Goal: Complete application form: Complete application form

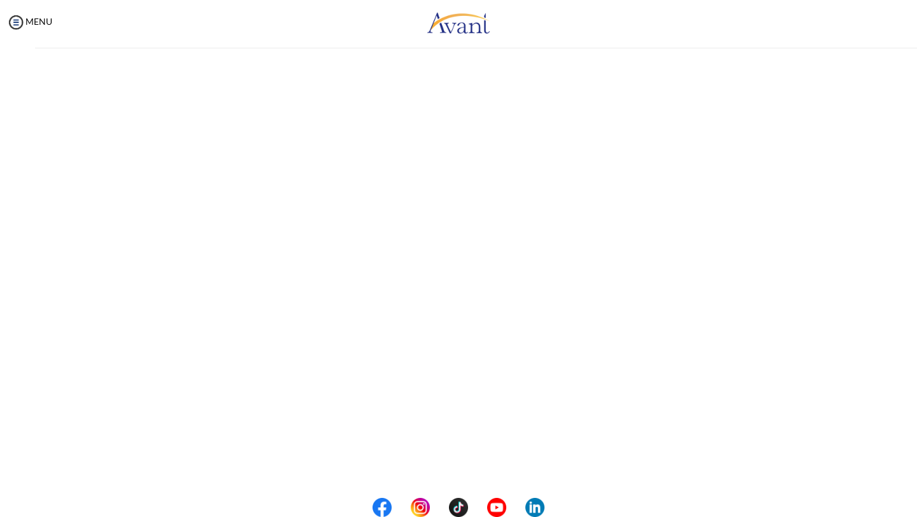
click at [430, 120] on div "My Status What is the next step? We would like you to watch the introductory vi…" at bounding box center [458, 303] width 917 height 517
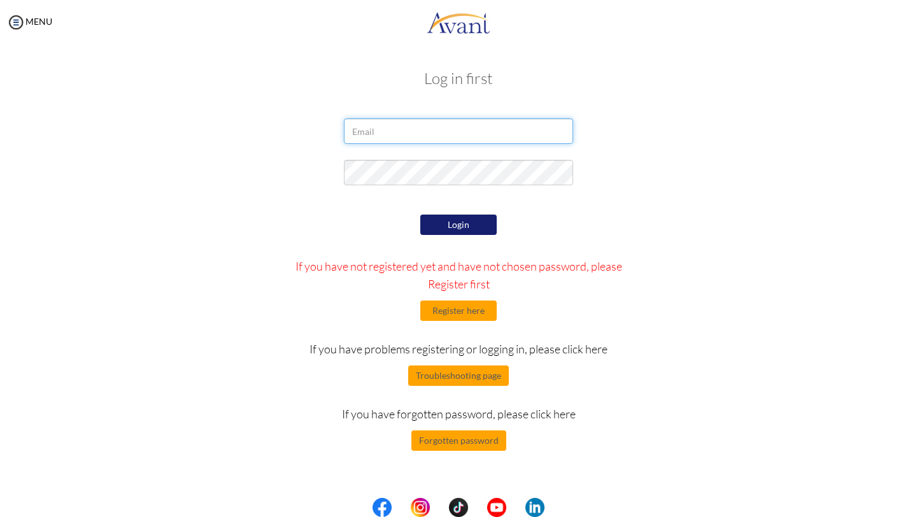
click at [426, 124] on input "email" at bounding box center [458, 131] width 229 height 25
type input "m.babafarihanah@gmail.com"
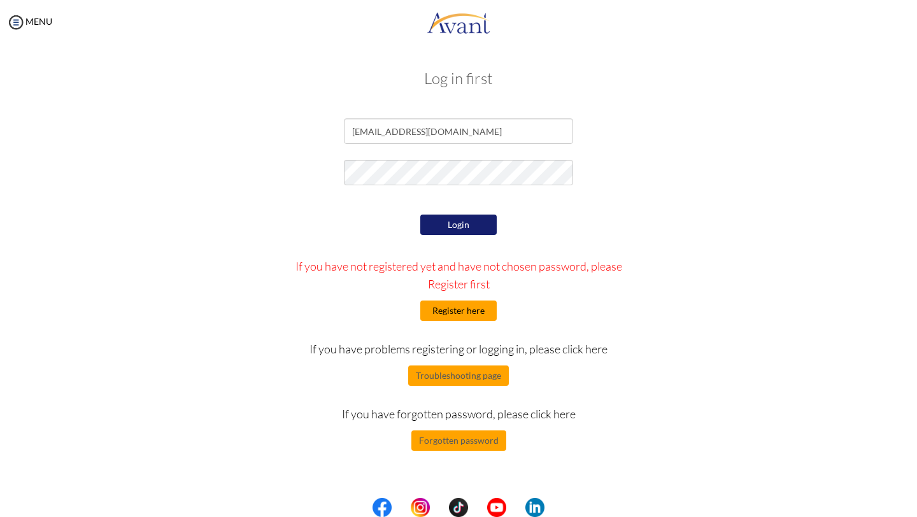
click at [466, 310] on button "Register here" at bounding box center [459, 311] width 76 height 20
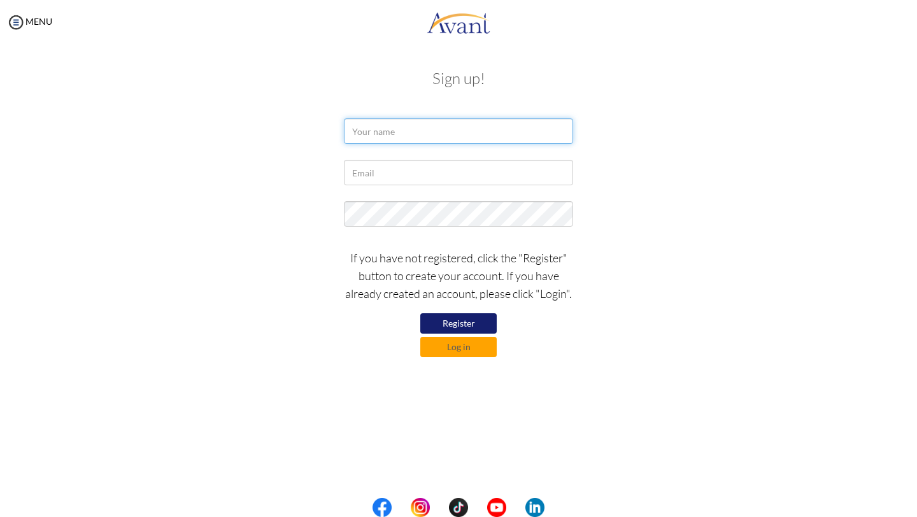
click at [433, 129] on input "text" at bounding box center [458, 131] width 229 height 25
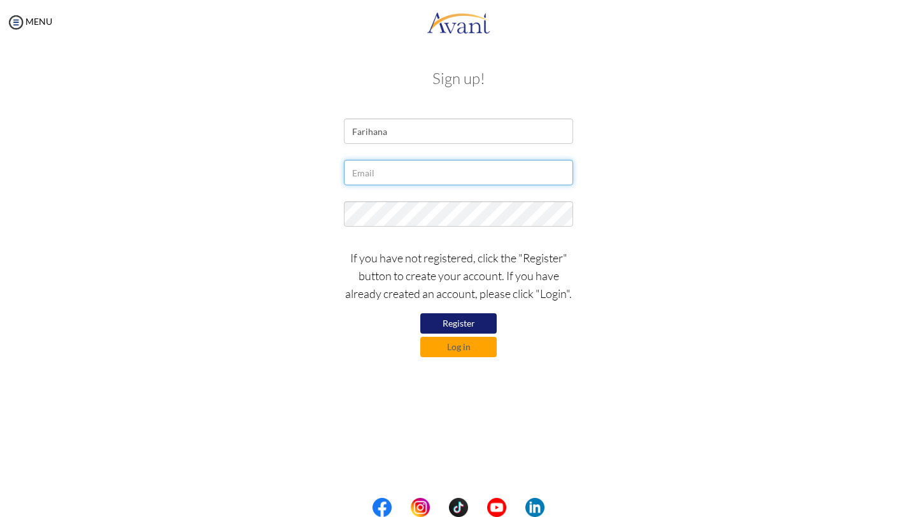
click at [386, 175] on input "text" at bounding box center [458, 172] width 229 height 25
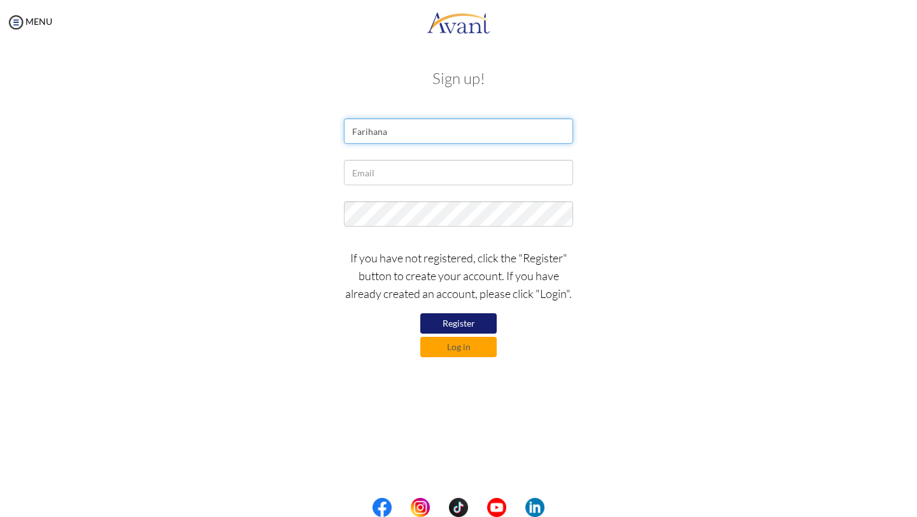
click at [403, 133] on input "Farihana" at bounding box center [458, 131] width 229 height 25
click at [387, 133] on input "FarihanaBaba" at bounding box center [458, 131] width 229 height 25
click at [417, 132] on input "Farihana Baba" at bounding box center [458, 131] width 229 height 25
type input "Farihana Baba Mahamoud"
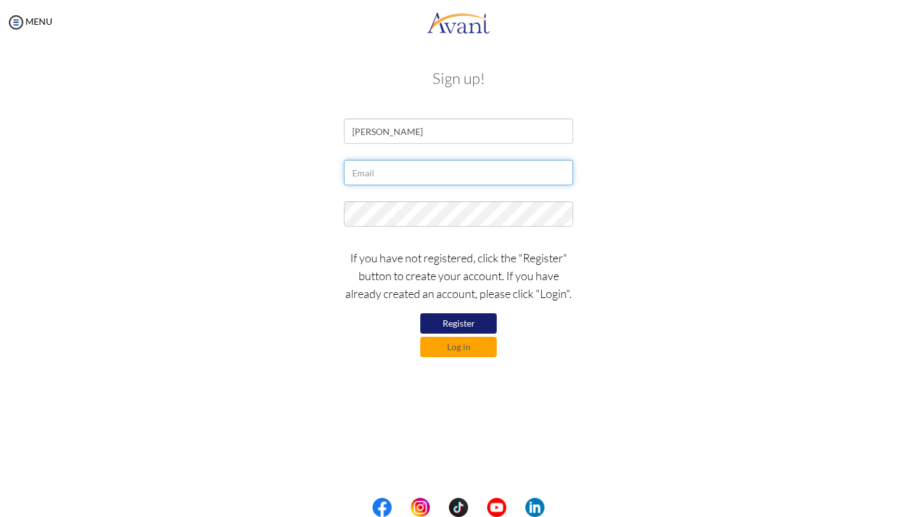
click at [366, 174] on input "text" at bounding box center [458, 172] width 229 height 25
type input "m.babafarihanah@gmail.com"
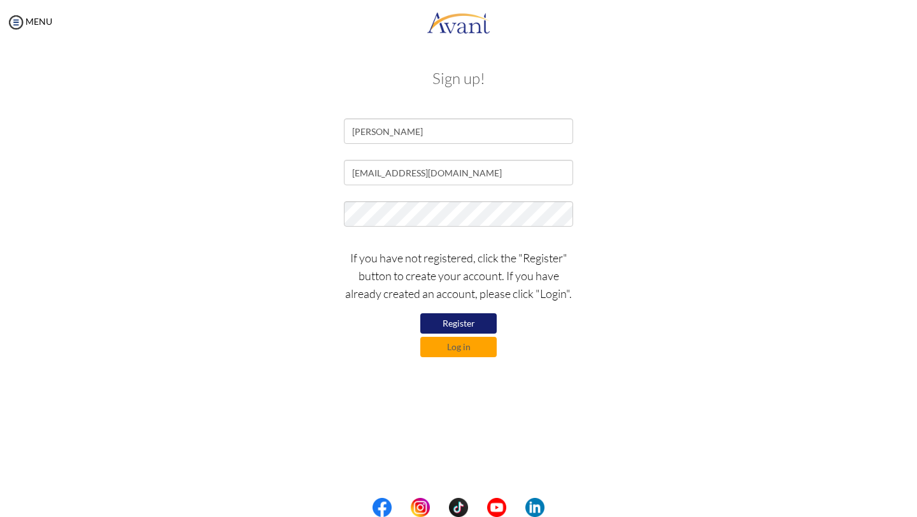
click at [480, 327] on button "Register" at bounding box center [459, 323] width 76 height 20
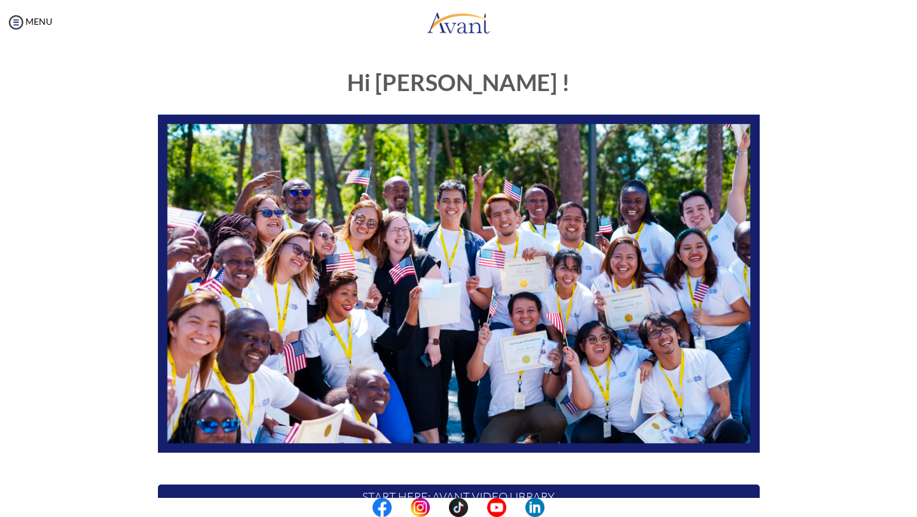
scroll to position [191, 0]
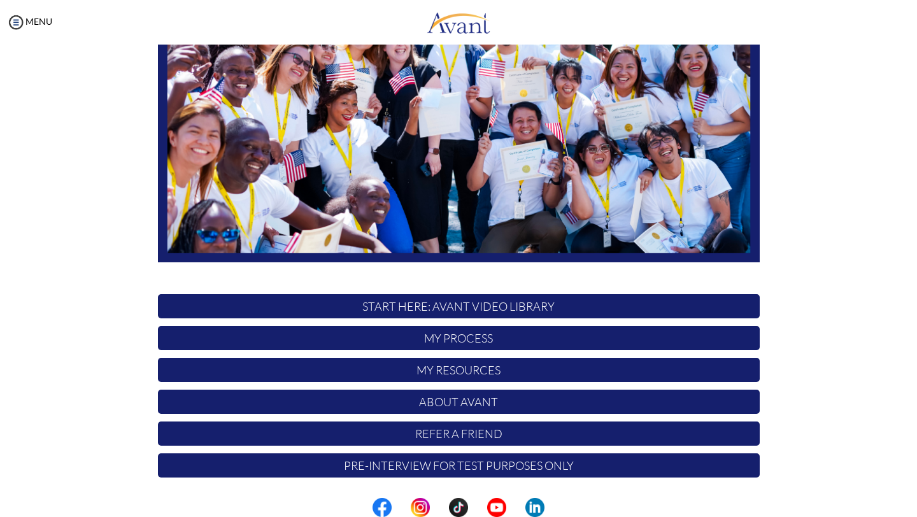
click at [551, 310] on p "START HERE: Avant Video Library" at bounding box center [459, 306] width 602 height 24
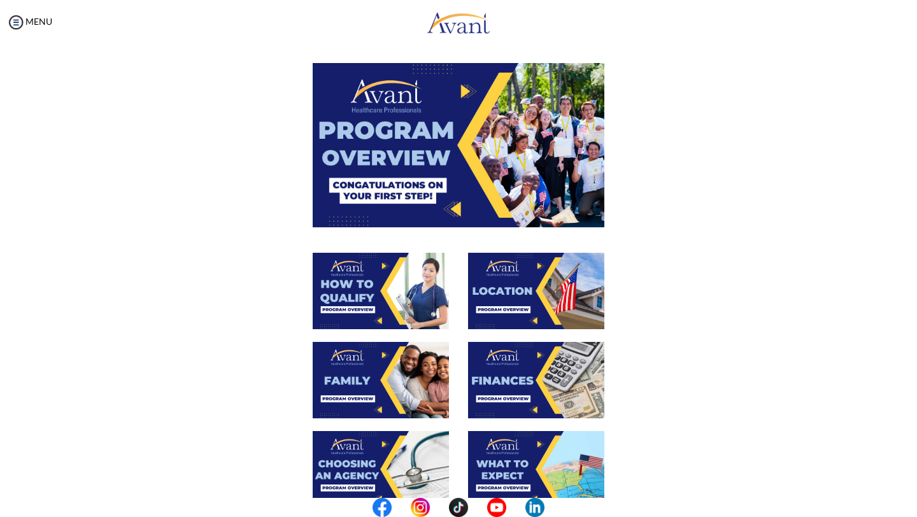
scroll to position [0, 0]
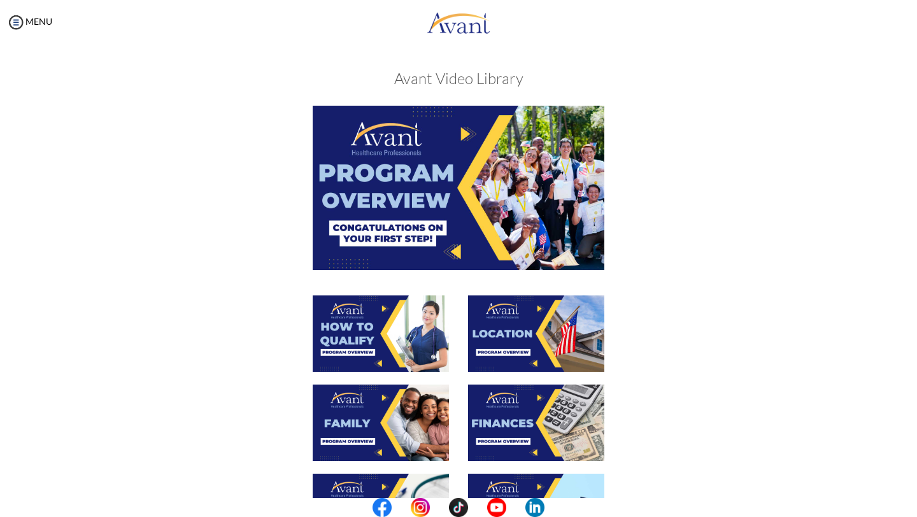
click at [398, 347] on img at bounding box center [381, 334] width 136 height 76
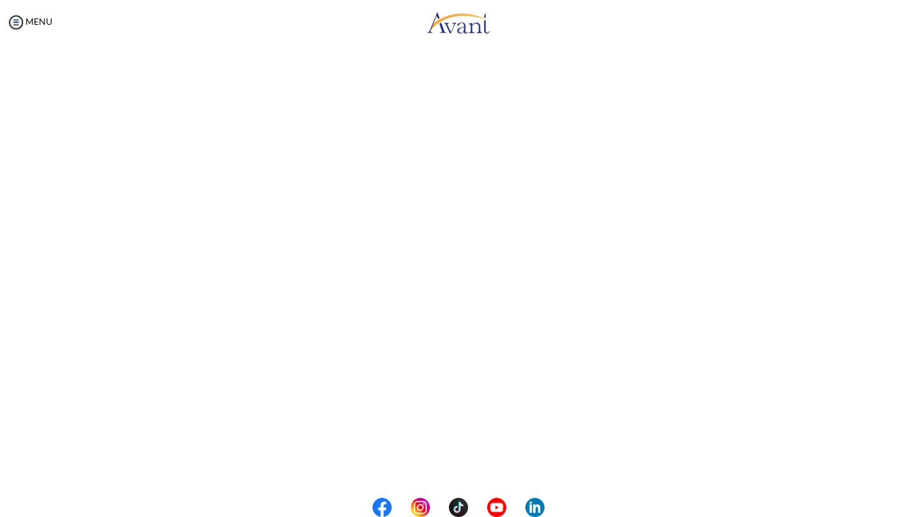
scroll to position [55, 0]
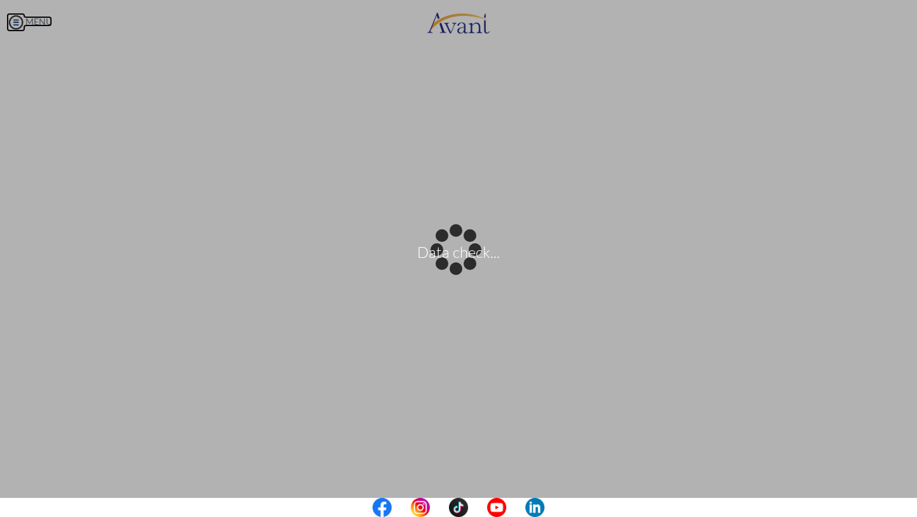
click at [17, 24] on body "Data check... Maintenance break. Please come back in 2 hours. MENU My Status Wh…" at bounding box center [458, 258] width 917 height 517
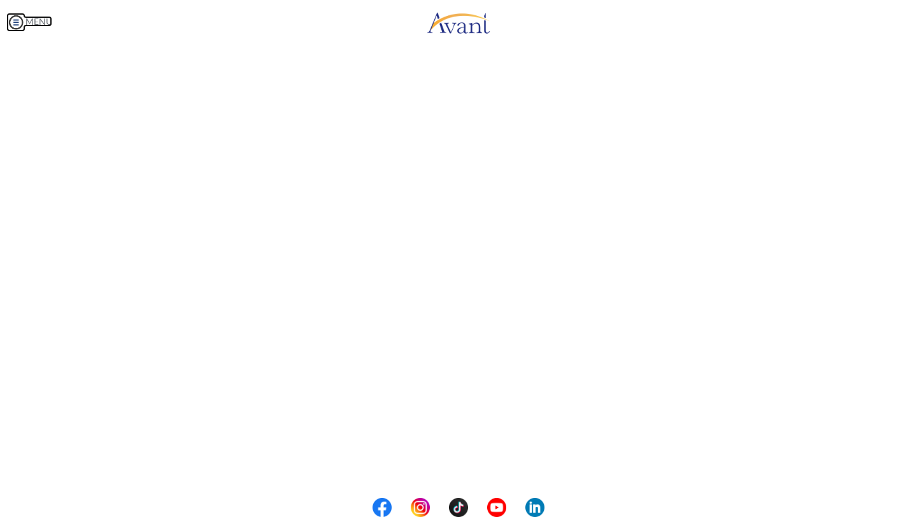
click at [40, 17] on link "MENU" at bounding box center [29, 21] width 46 height 11
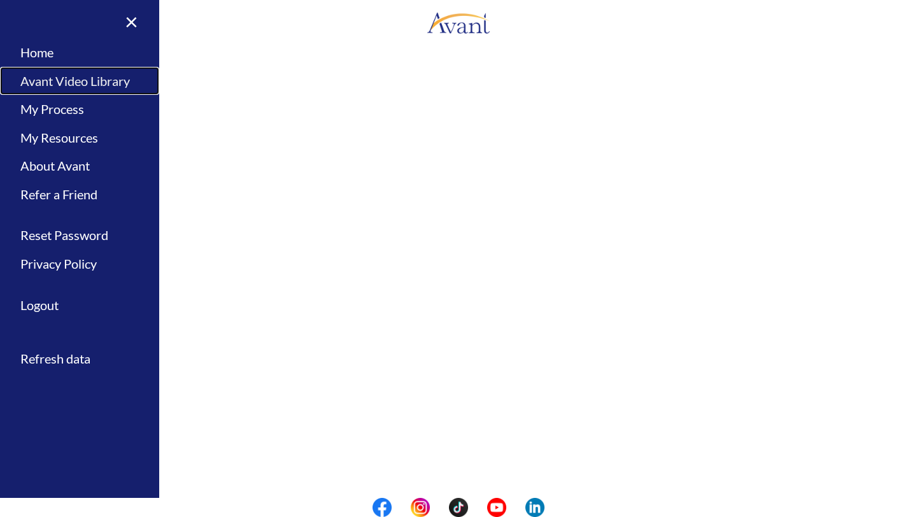
click at [54, 83] on link "Avant Video Library" at bounding box center [79, 81] width 159 height 29
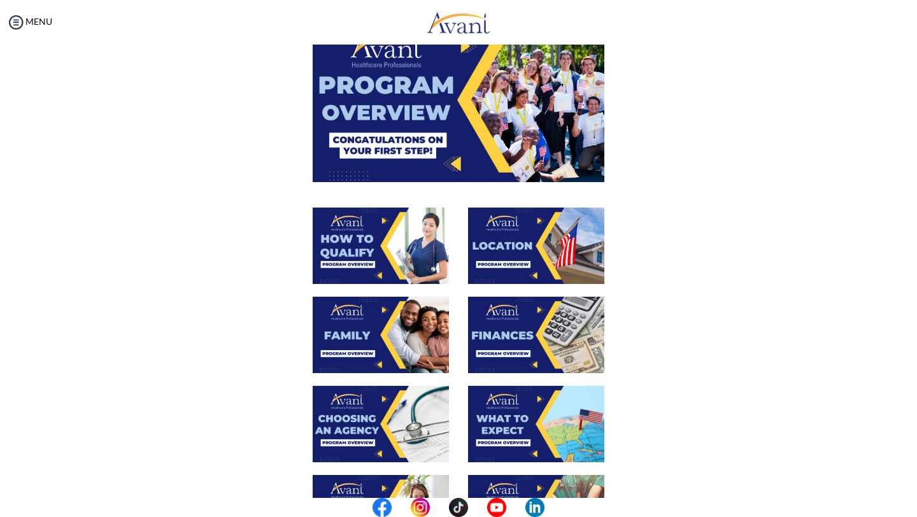
scroll to position [78, 0]
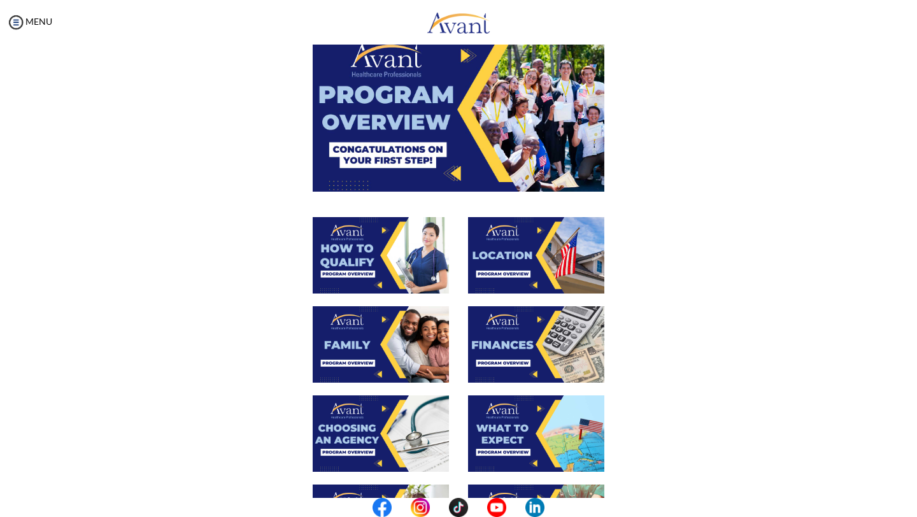
click at [385, 368] on img at bounding box center [381, 344] width 136 height 76
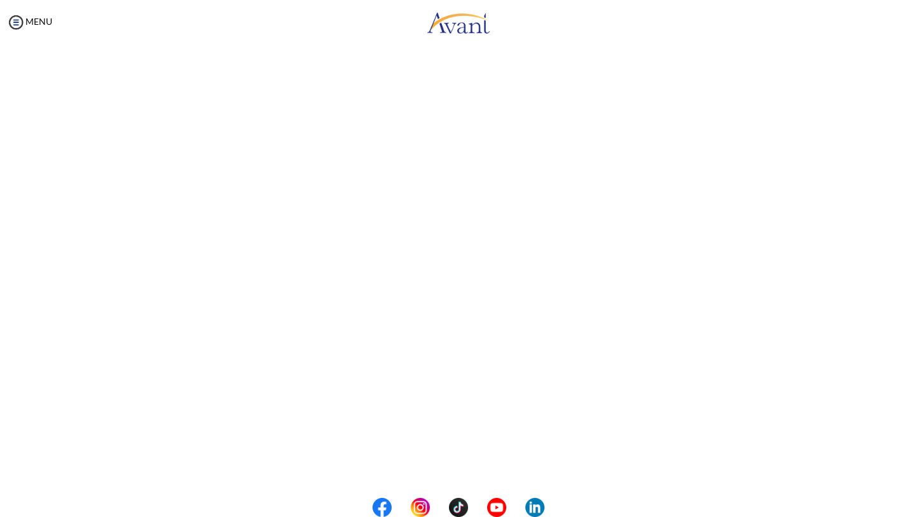
scroll to position [190, 0]
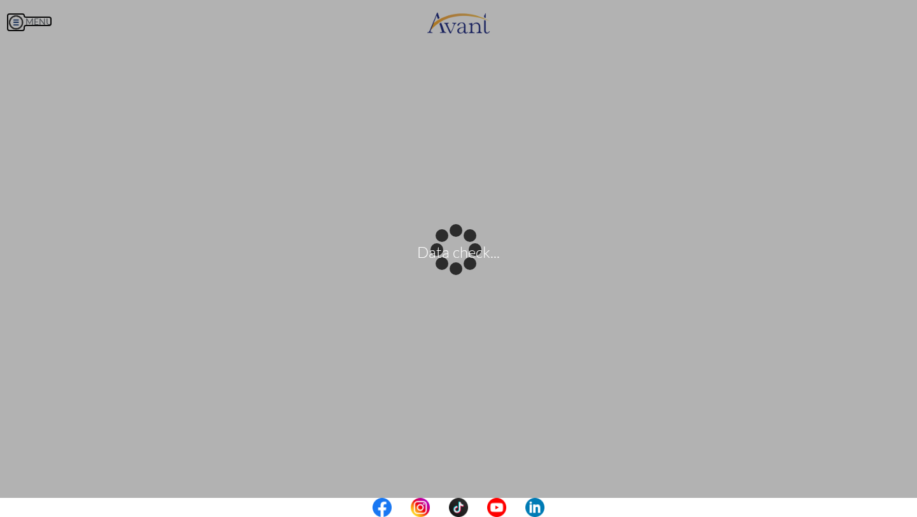
click at [46, 19] on body "Data check... Maintenance break. Please come back in 2 hours. MENU My Status Wh…" at bounding box center [458, 258] width 917 height 517
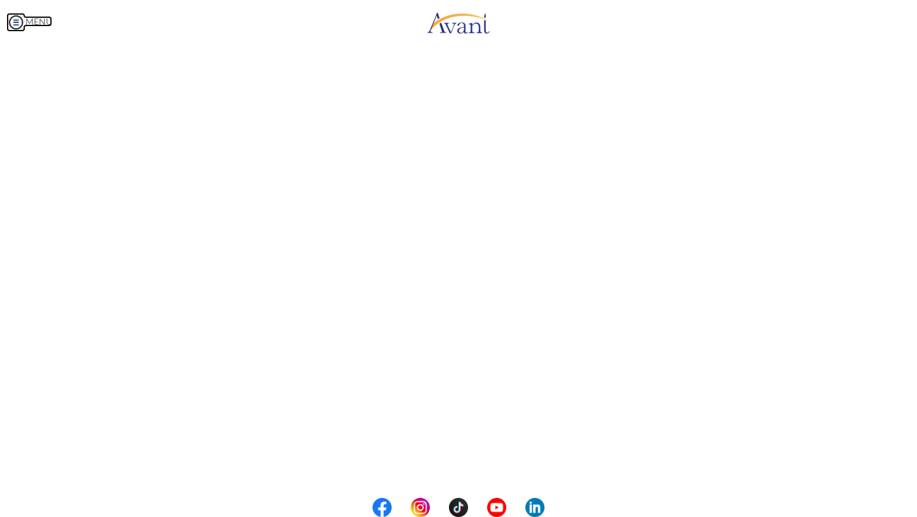
click at [31, 20] on link "MENU" at bounding box center [29, 21] width 46 height 11
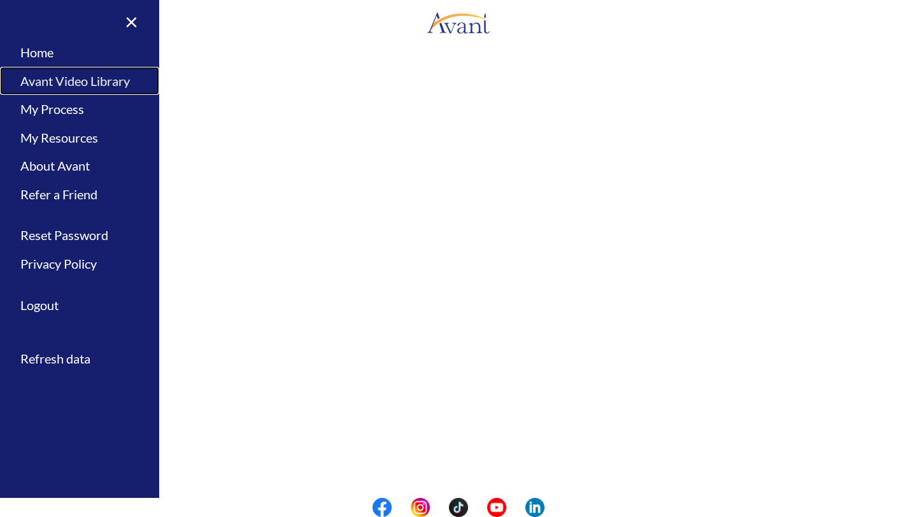
click at [56, 75] on link "Avant Video Library" at bounding box center [79, 81] width 159 height 29
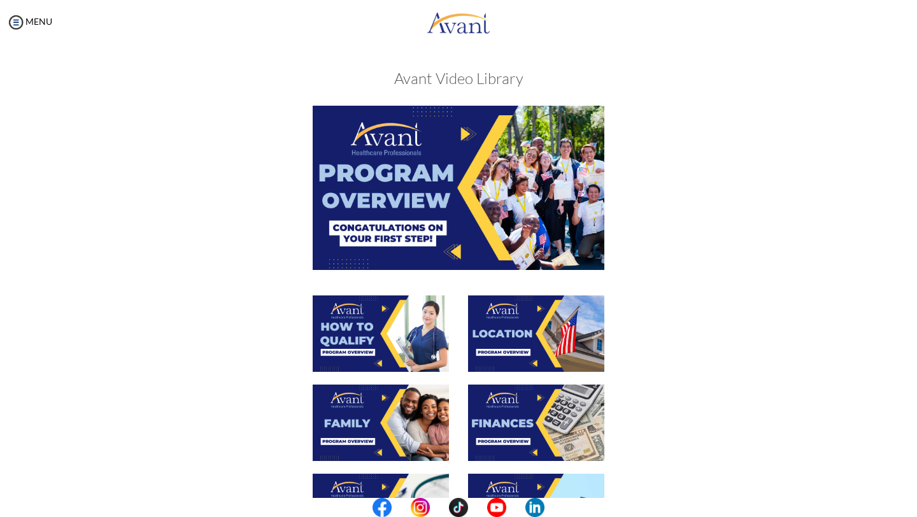
click at [499, 343] on img at bounding box center [536, 334] width 136 height 76
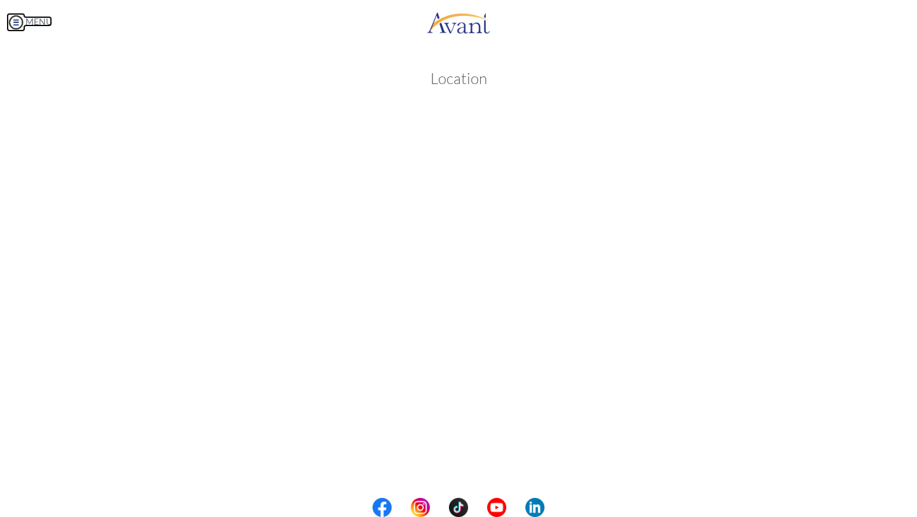
click at [15, 24] on body "Maintenance break. Please come back in 2 hours. MENU My Status What is the next…" at bounding box center [458, 258] width 917 height 517
click at [41, 20] on link "MENU" at bounding box center [29, 21] width 46 height 11
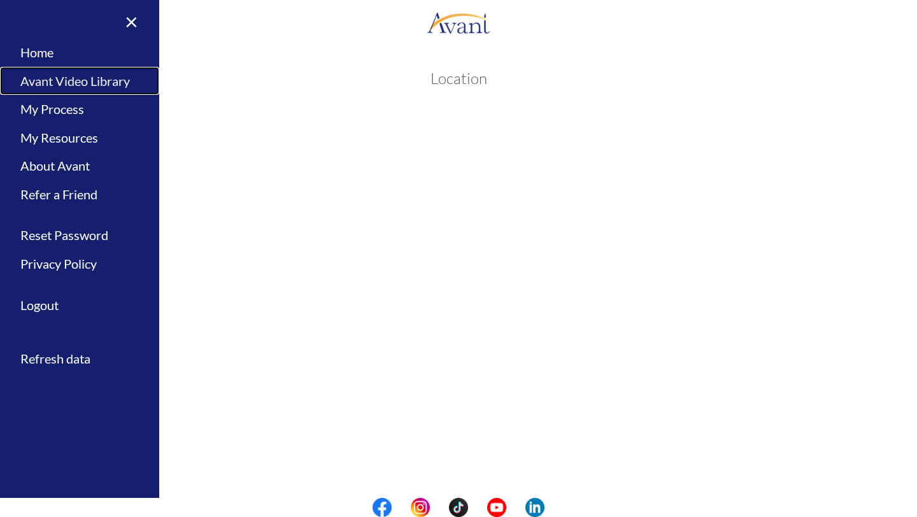
click at [75, 88] on link "Avant Video Library" at bounding box center [79, 81] width 159 height 29
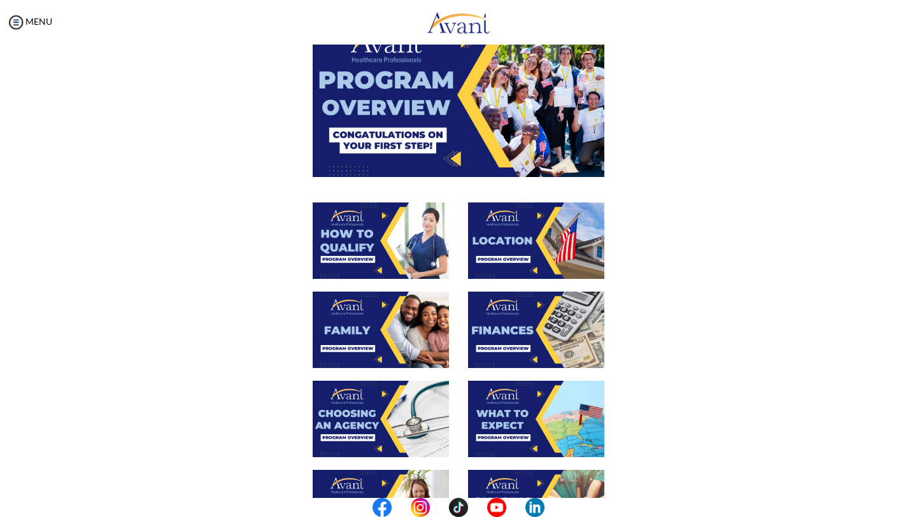
scroll to position [99, 0]
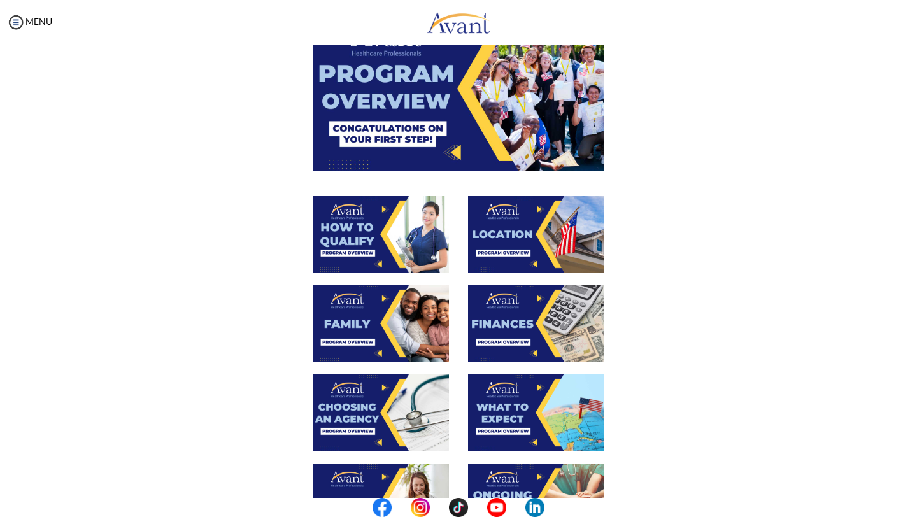
click at [376, 417] on img at bounding box center [381, 413] width 136 height 76
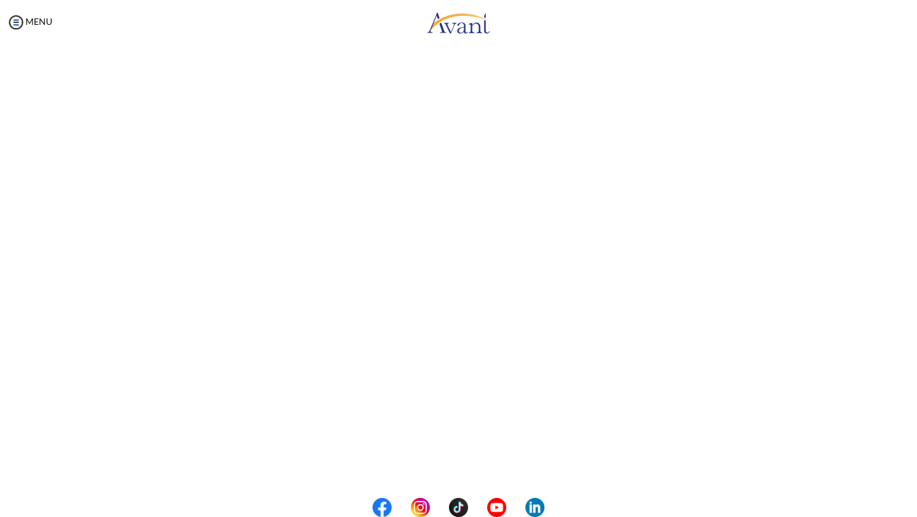
scroll to position [166, 0]
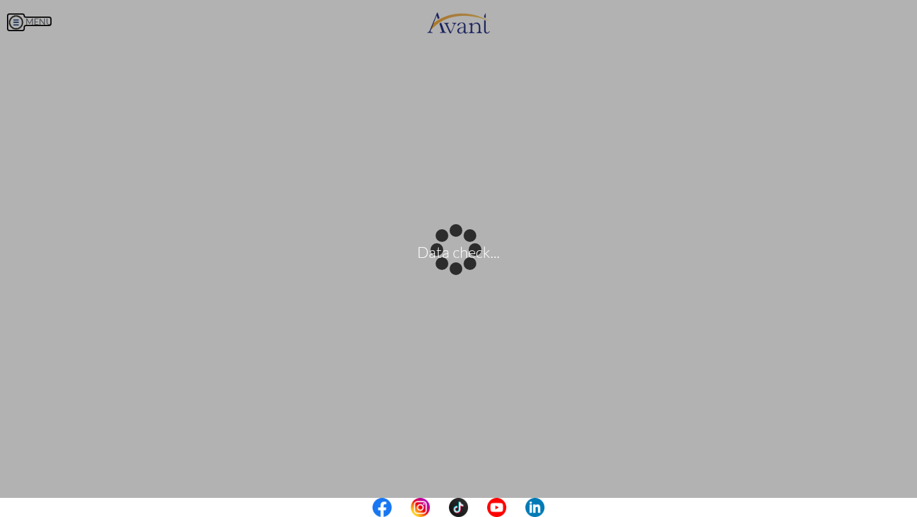
click at [43, 18] on body "Data check... Maintenance break. Please come back in 2 hours. MENU My Status Wh…" at bounding box center [458, 258] width 917 height 517
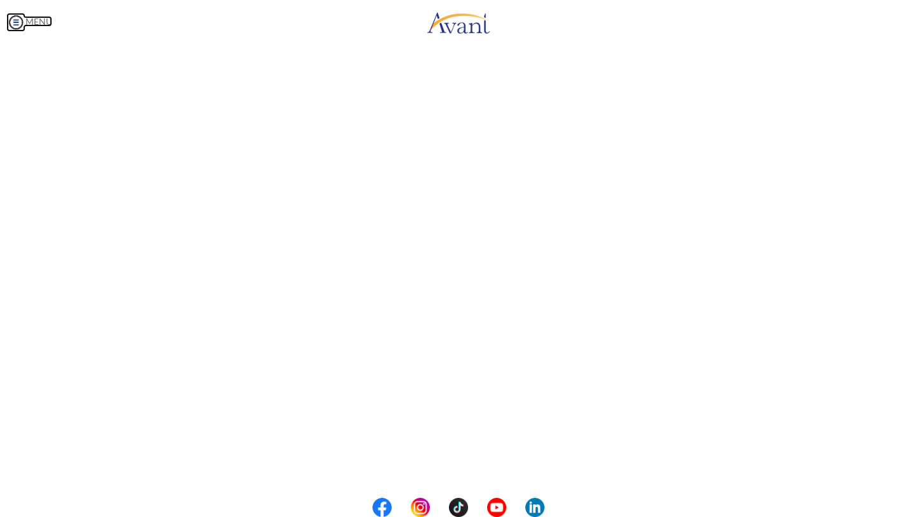
click at [15, 23] on img at bounding box center [15, 22] width 19 height 19
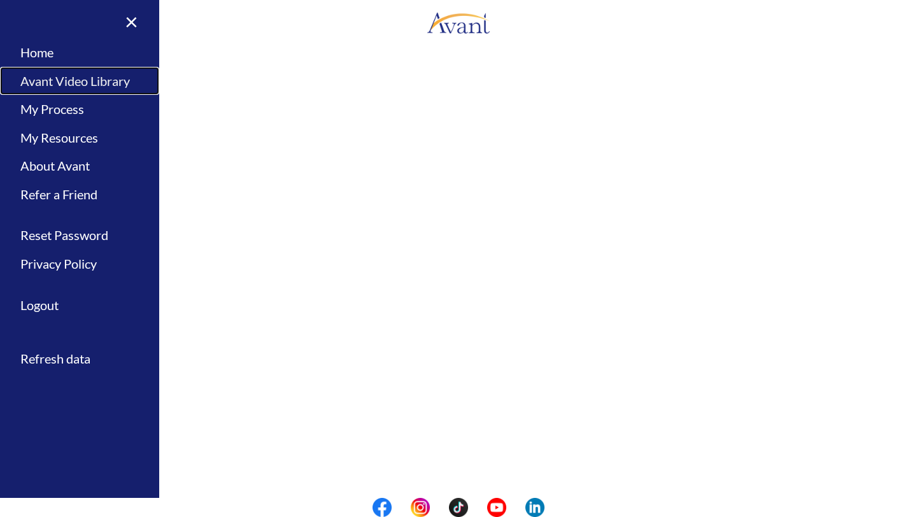
click at [92, 86] on link "Avant Video Library" at bounding box center [79, 81] width 159 height 29
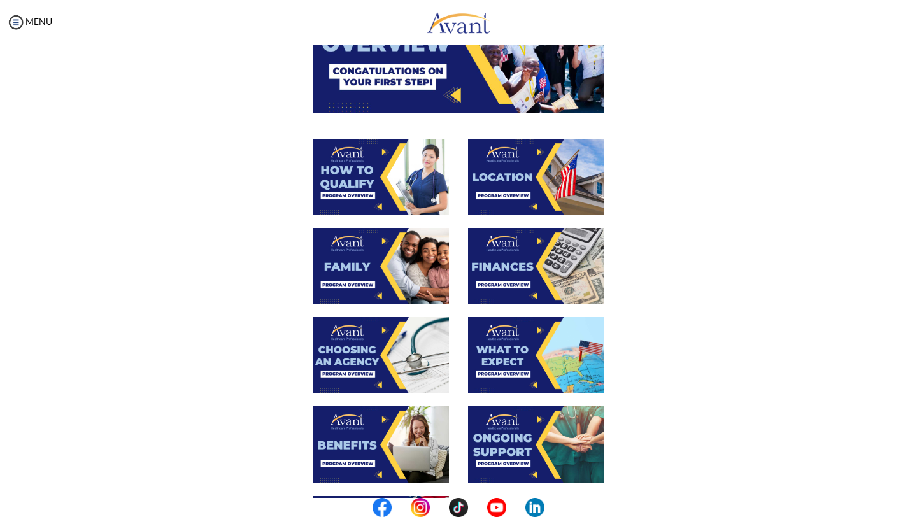
scroll to position [168, 0]
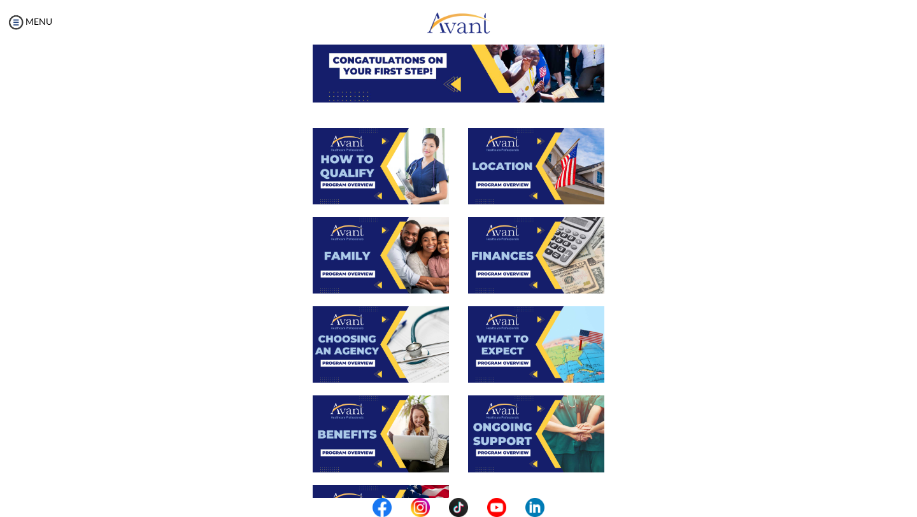
click at [516, 261] on img at bounding box center [536, 255] width 136 height 76
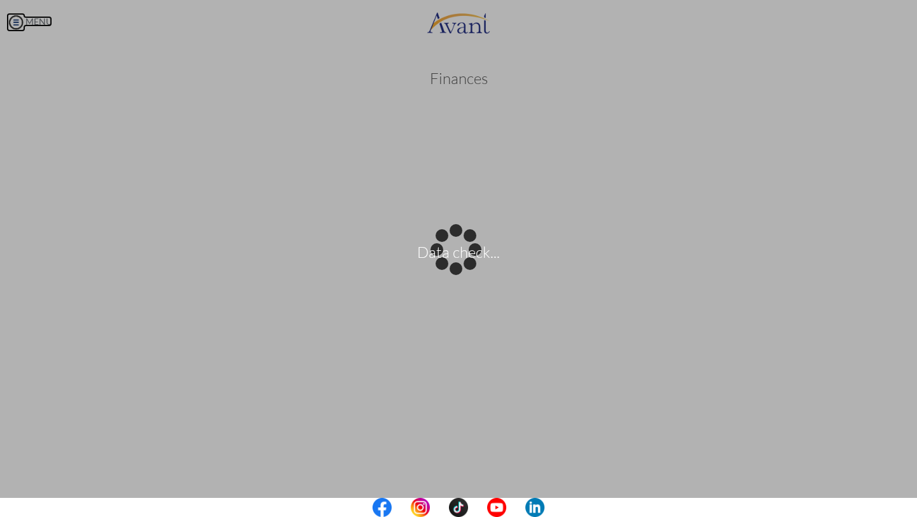
click at [37, 16] on body "Data check... Maintenance break. Please come back in 2 hours. MENU My Status Wh…" at bounding box center [458, 258] width 917 height 517
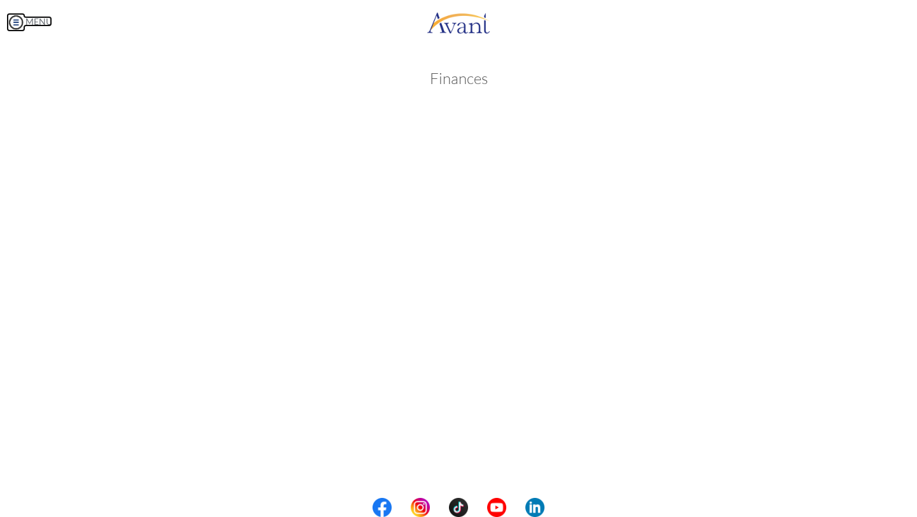
click at [17, 17] on img at bounding box center [15, 22] width 19 height 19
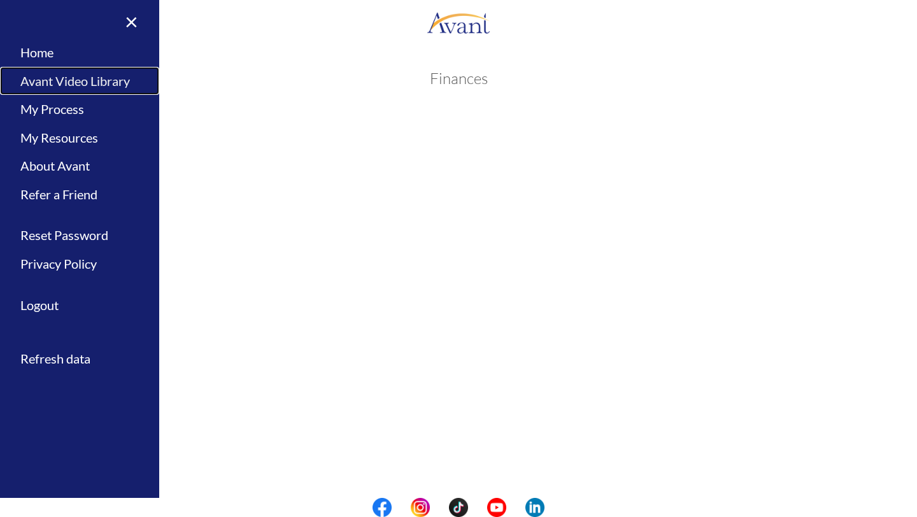
click at [101, 83] on link "Avant Video Library" at bounding box center [79, 81] width 159 height 29
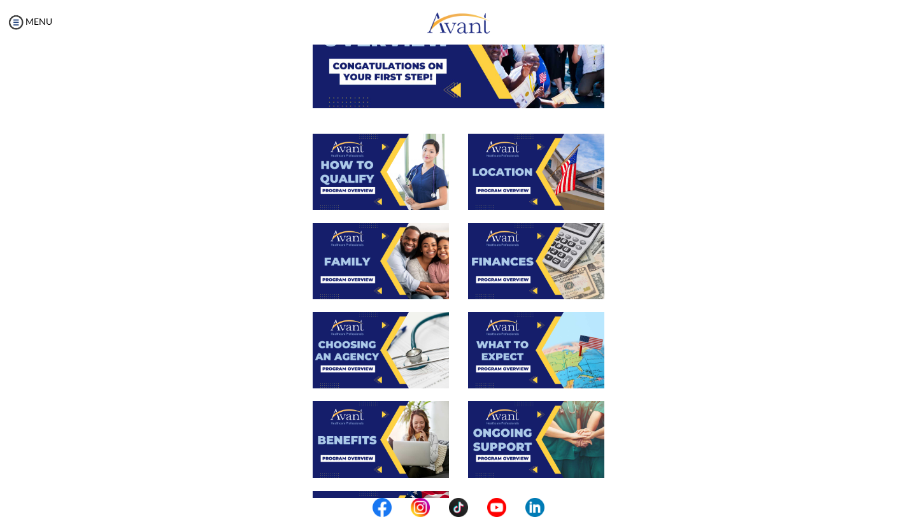
scroll to position [180, 0]
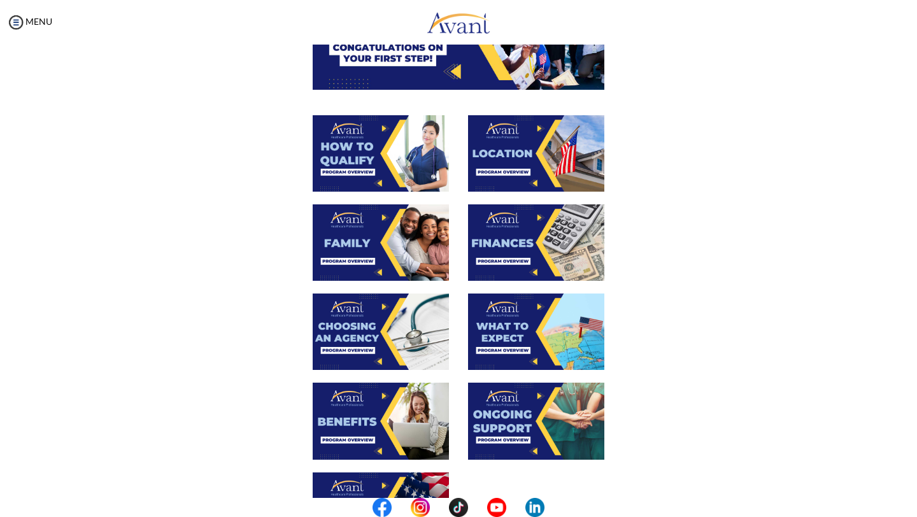
click at [529, 343] on img at bounding box center [536, 332] width 136 height 76
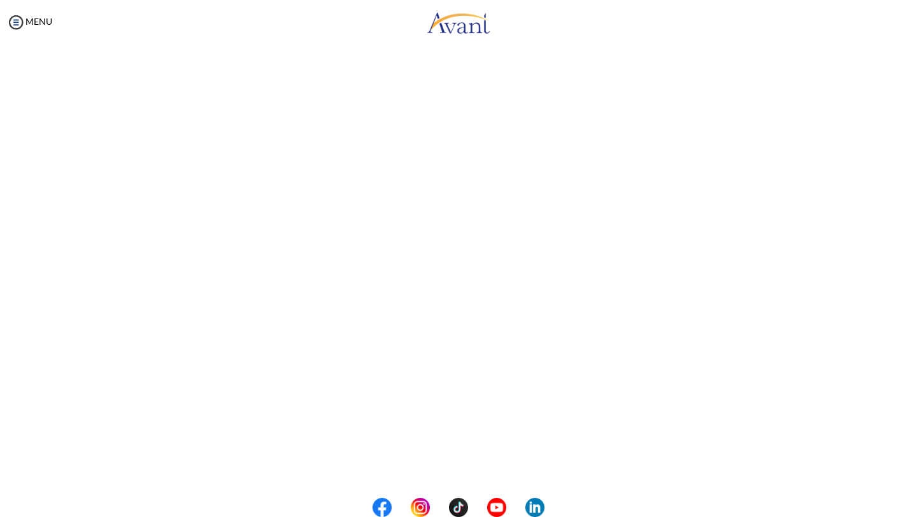
scroll to position [187, 0]
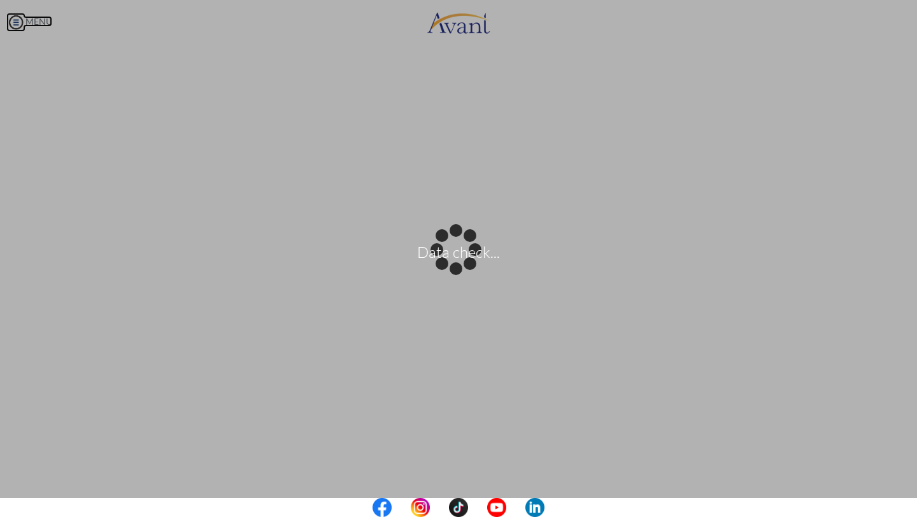
click at [11, 25] on body "Data check... Maintenance break. Please come back in 2 hours. MENU My Status Wh…" at bounding box center [458, 258] width 917 height 517
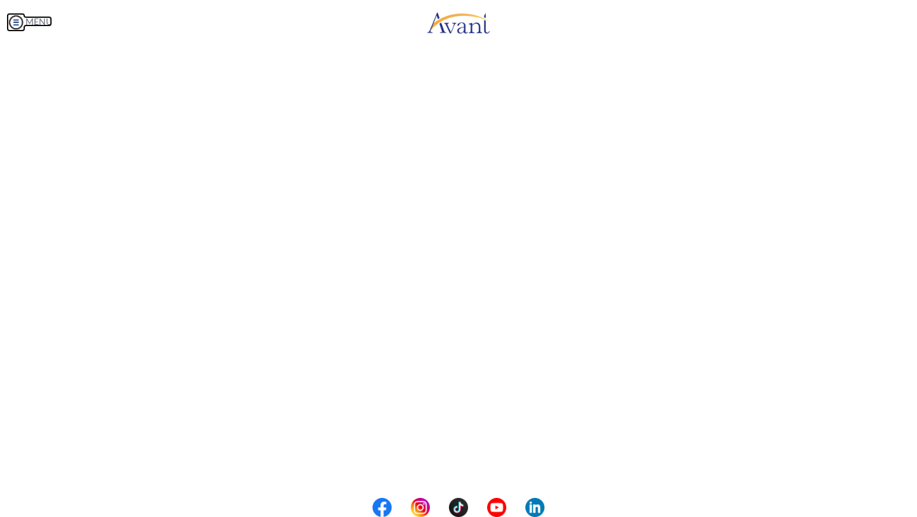
click at [18, 20] on img at bounding box center [15, 22] width 19 height 19
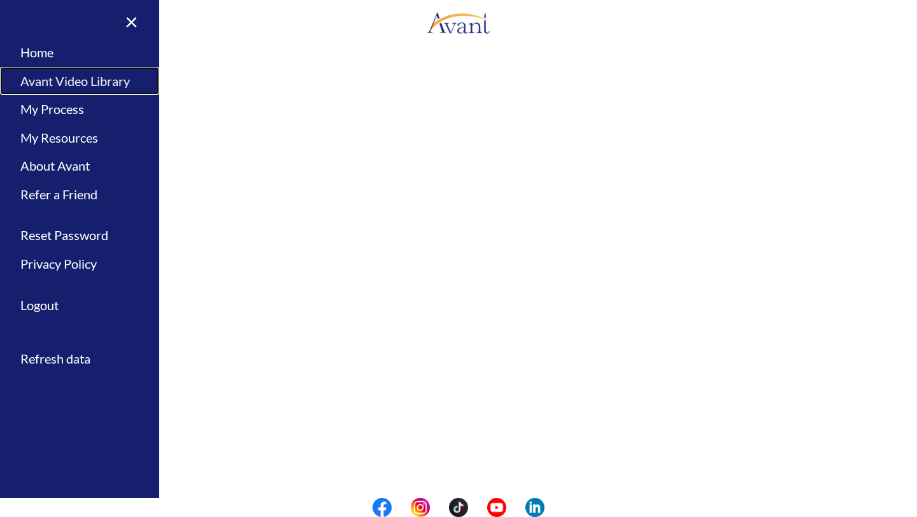
click at [83, 85] on link "Avant Video Library" at bounding box center [79, 81] width 159 height 29
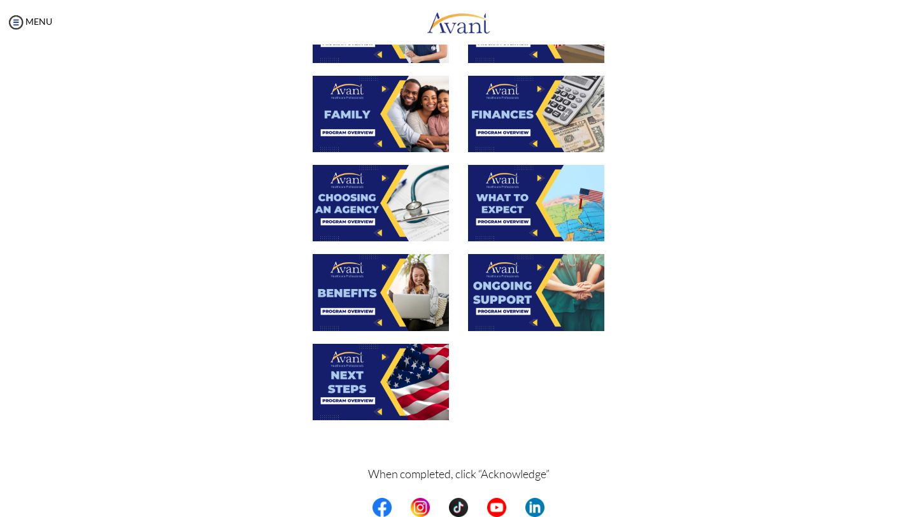
scroll to position [313, 0]
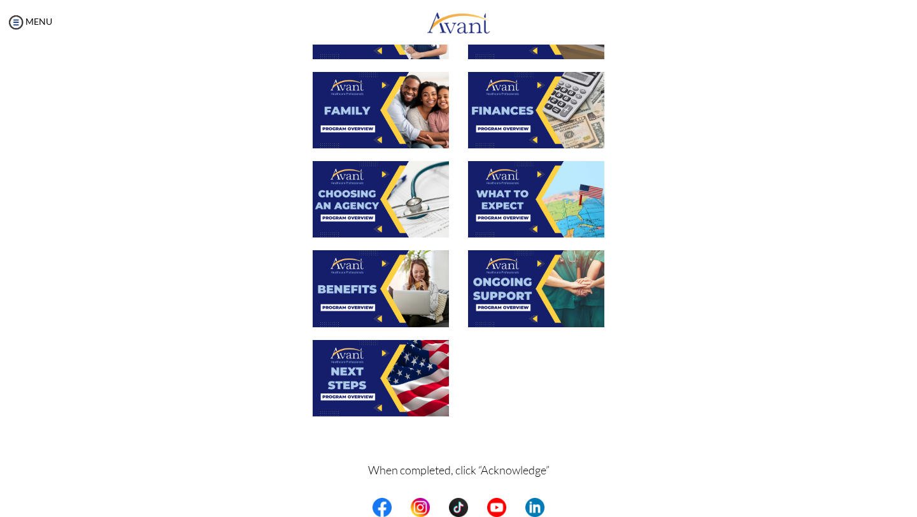
click at [368, 287] on img at bounding box center [381, 288] width 136 height 76
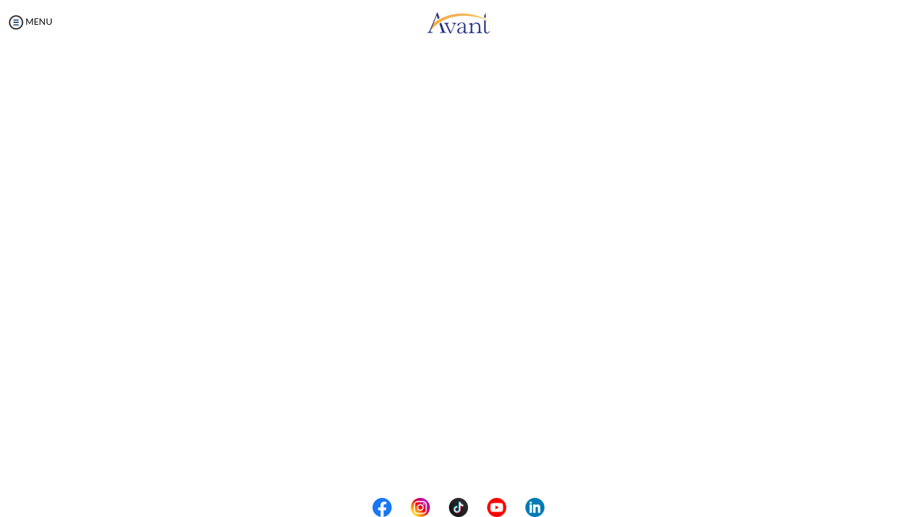
scroll to position [150, 0]
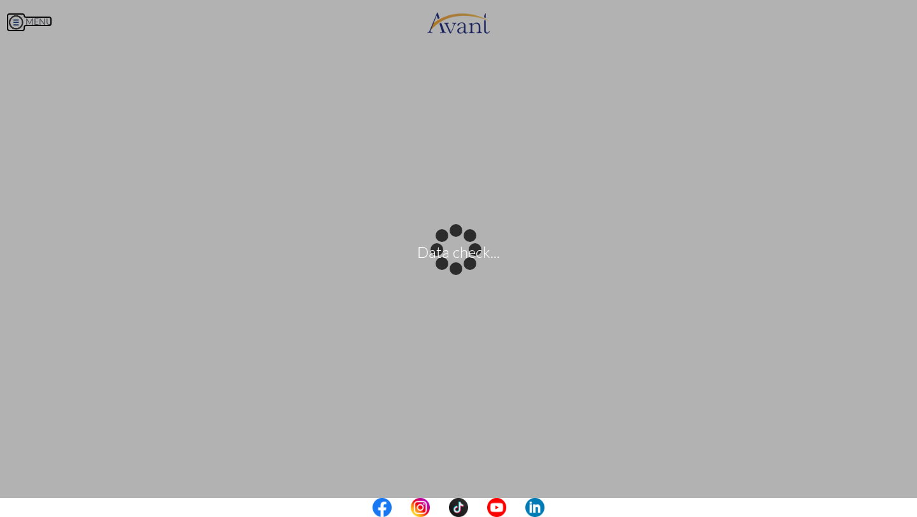
click at [22, 23] on body "Data check... Maintenance break. Please come back in 2 hours. MENU My Status Wh…" at bounding box center [458, 258] width 917 height 517
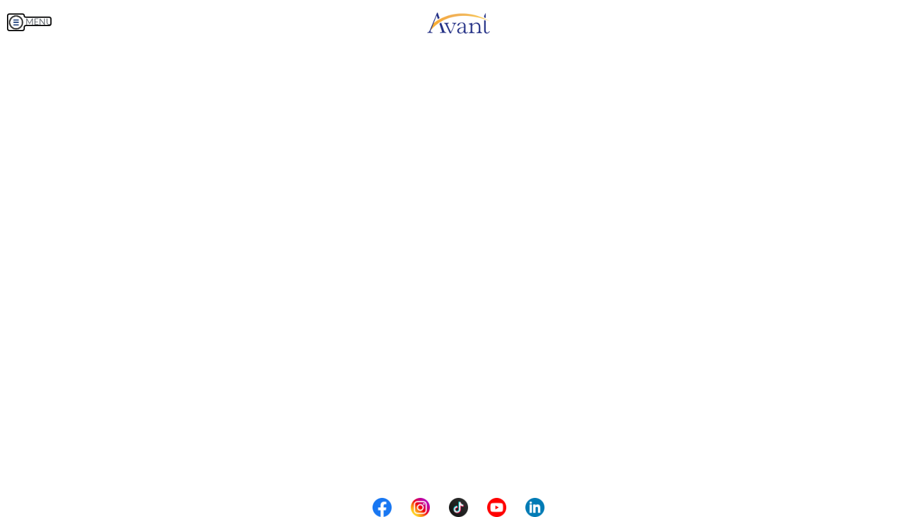
click at [22, 24] on img at bounding box center [15, 22] width 19 height 19
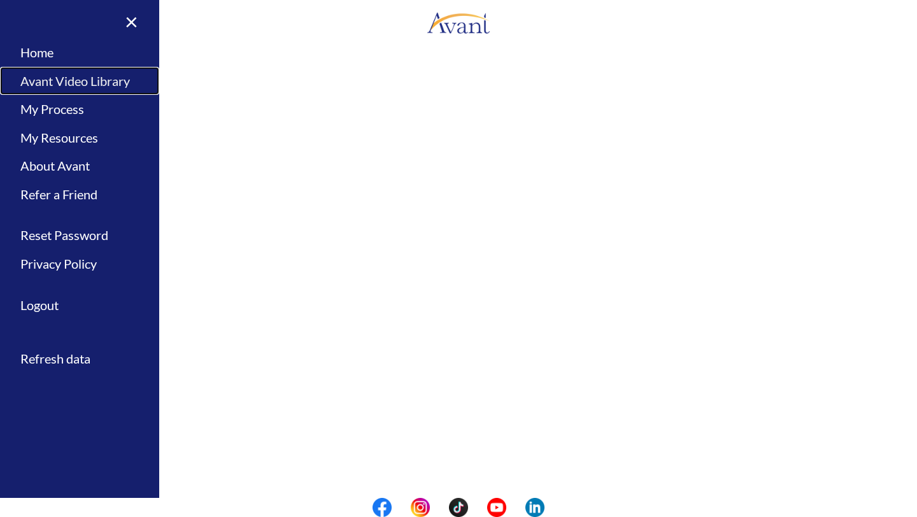
click at [81, 84] on link "Avant Video Library" at bounding box center [79, 81] width 159 height 29
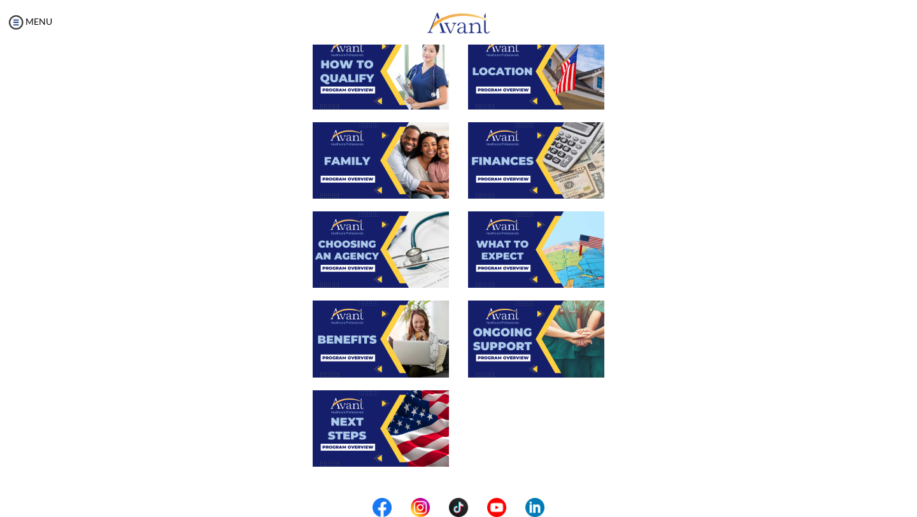
scroll to position [359, 0]
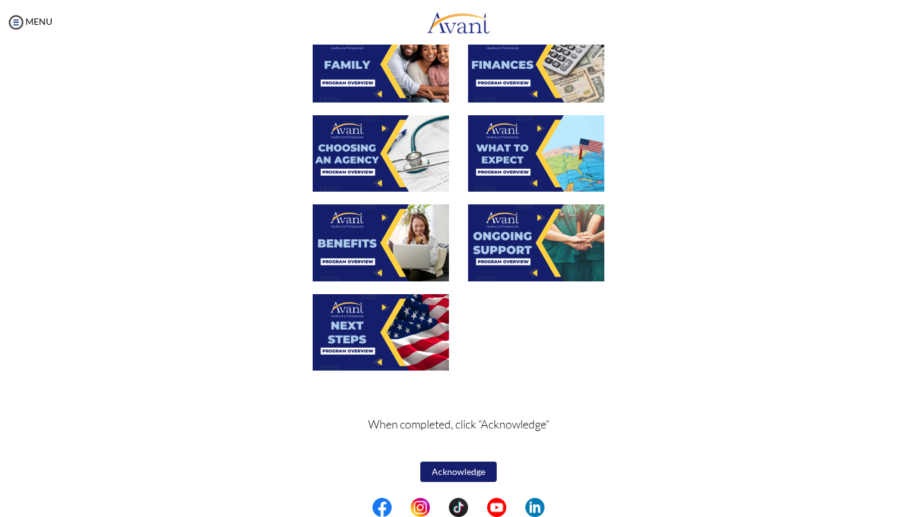
click at [418, 331] on img at bounding box center [381, 332] width 136 height 76
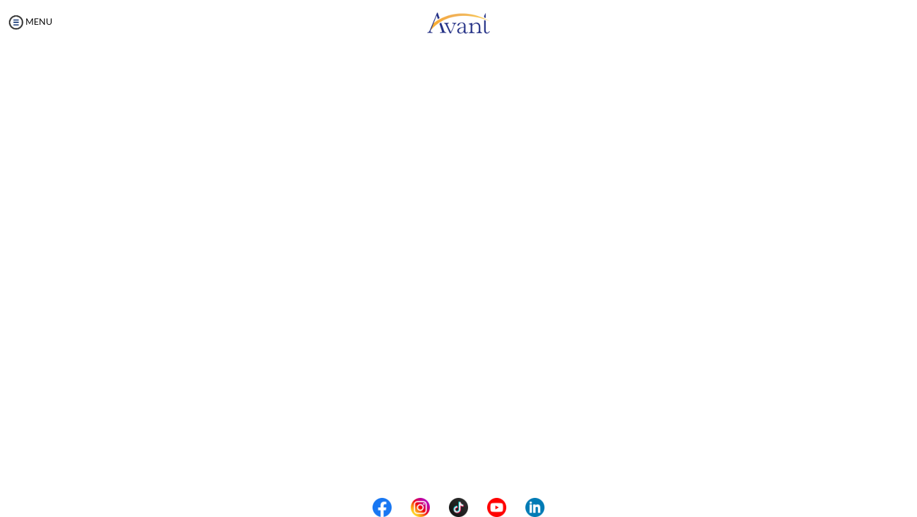
scroll to position [166, 0]
click at [18, 18] on body "Maintenance break. Please come back in 2 hours. MENU My Status What is the next…" at bounding box center [458, 258] width 917 height 517
click at [21, 24] on img at bounding box center [15, 22] width 19 height 19
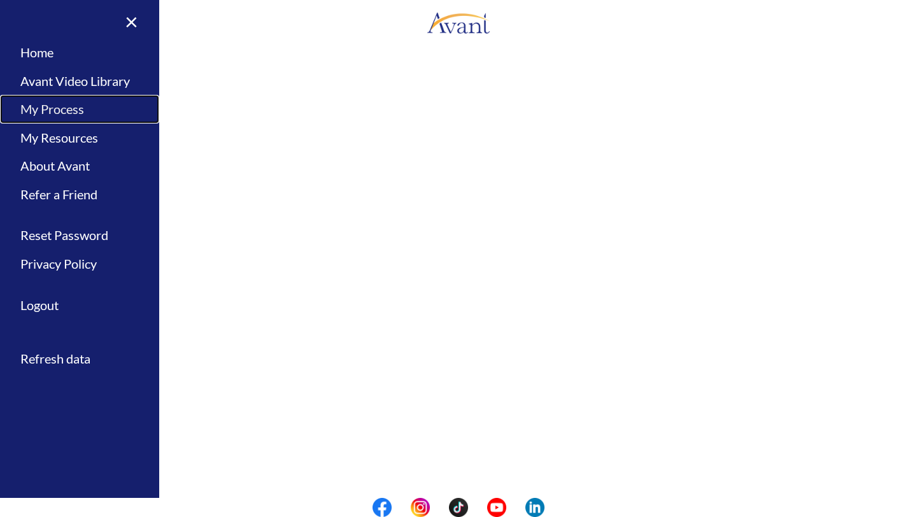
click at [68, 106] on link "My Process" at bounding box center [79, 109] width 159 height 29
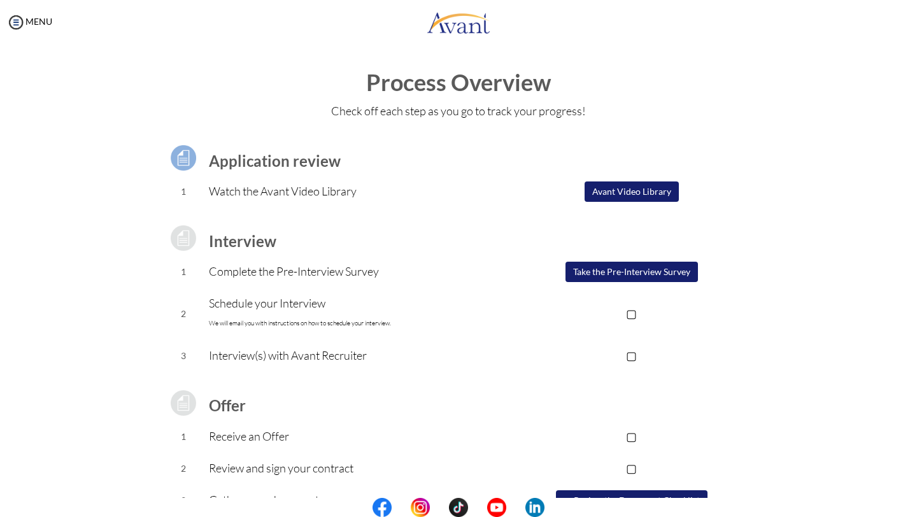
click at [668, 273] on button "Take the Pre-Interview Survey" at bounding box center [632, 272] width 133 height 20
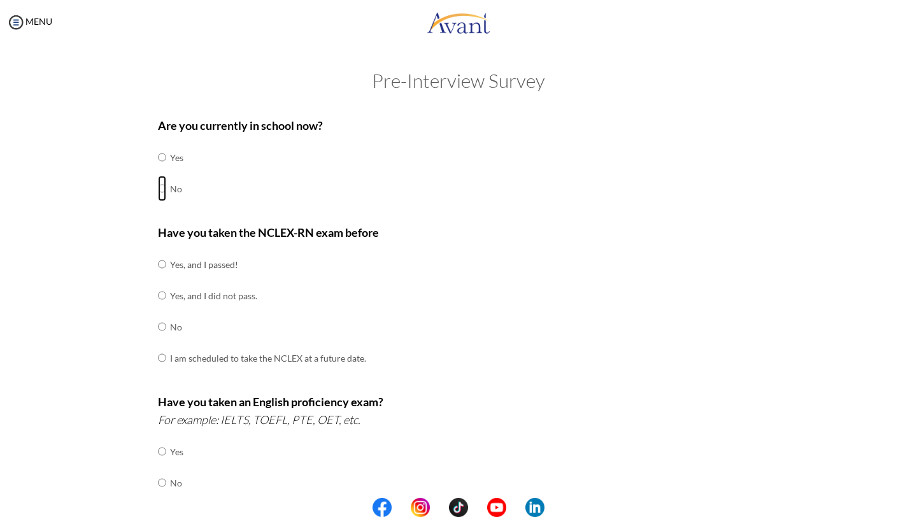
click at [164, 170] on input "radio" at bounding box center [162, 157] width 8 height 25
radio input "true"
click at [170, 266] on td "Yes, and I passed!" at bounding box center [268, 264] width 196 height 31
click at [161, 258] on input "radio" at bounding box center [162, 264] width 8 height 25
radio input "true"
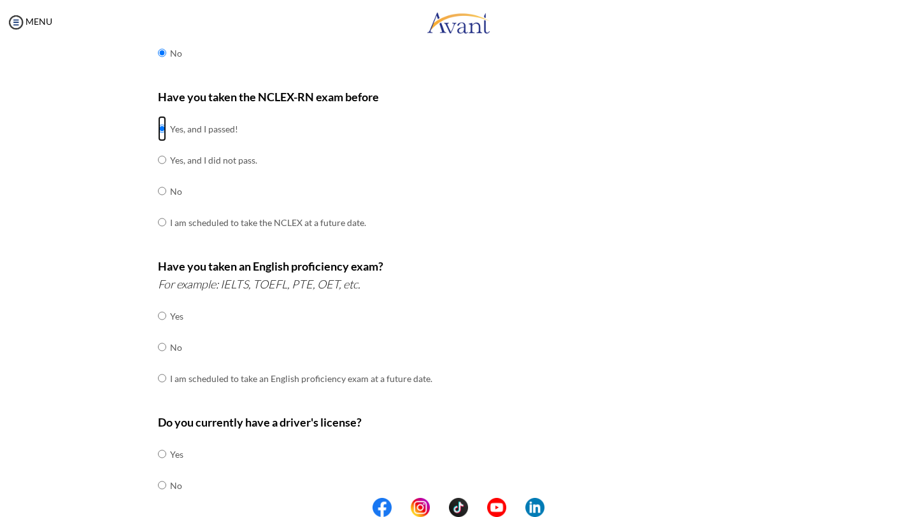
scroll to position [138, 0]
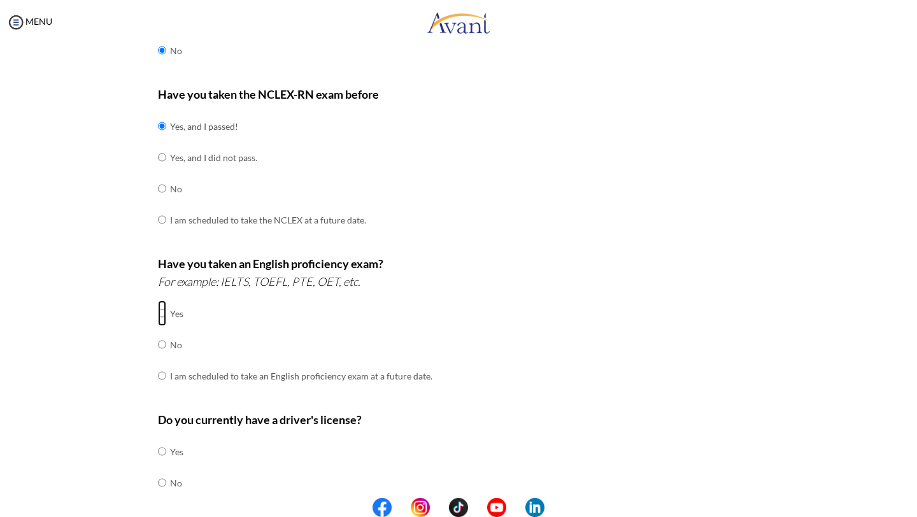
click at [165, 309] on input "radio" at bounding box center [162, 313] width 8 height 25
radio input "true"
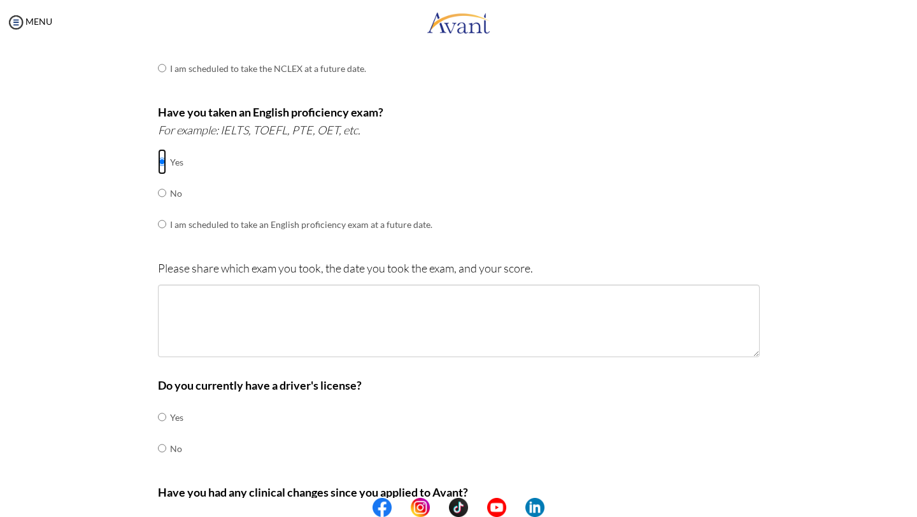
scroll to position [308, 0]
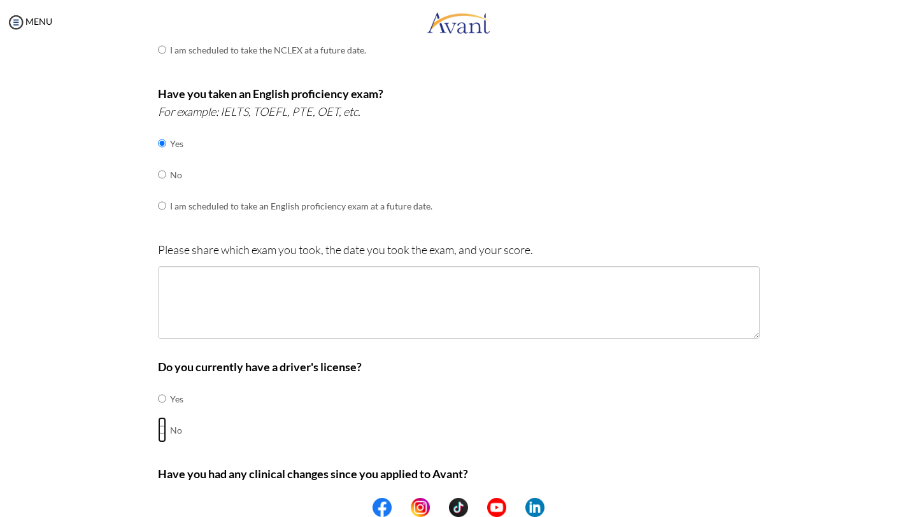
click at [162, 412] on input "radio" at bounding box center [162, 398] width 8 height 25
radio input "true"
click at [162, 140] on input "radio" at bounding box center [162, 143] width 8 height 25
click at [164, 156] on input "radio" at bounding box center [162, 143] width 8 height 25
radio input "true"
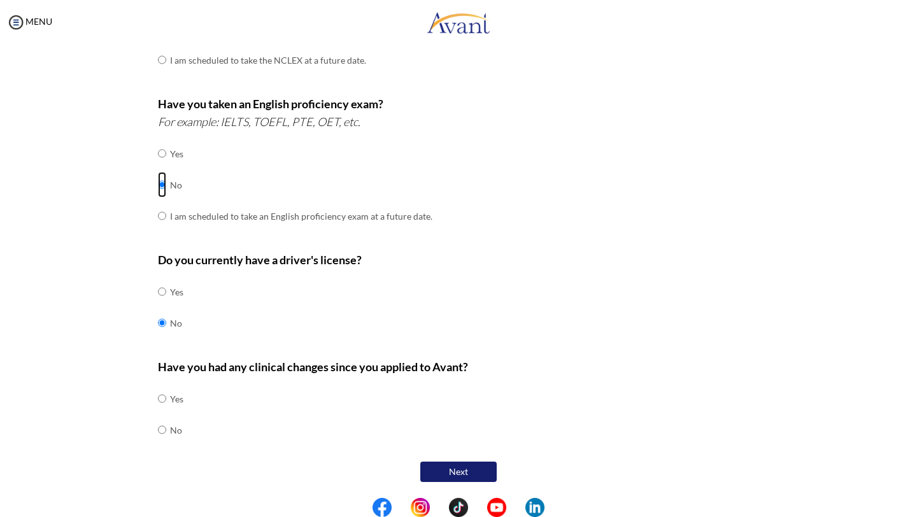
scroll to position [294, 0]
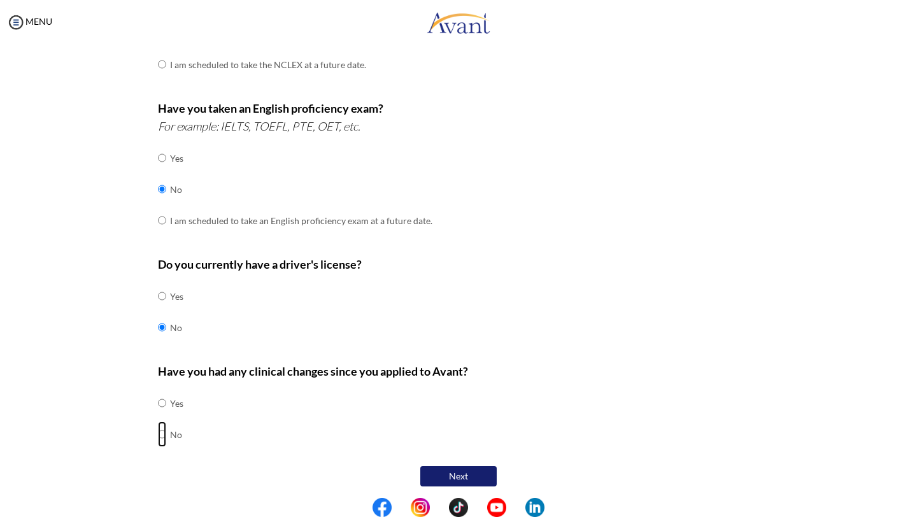
click at [165, 416] on input "radio" at bounding box center [162, 403] width 8 height 25
radio input "true"
click at [452, 475] on button "Next" at bounding box center [459, 476] width 76 height 20
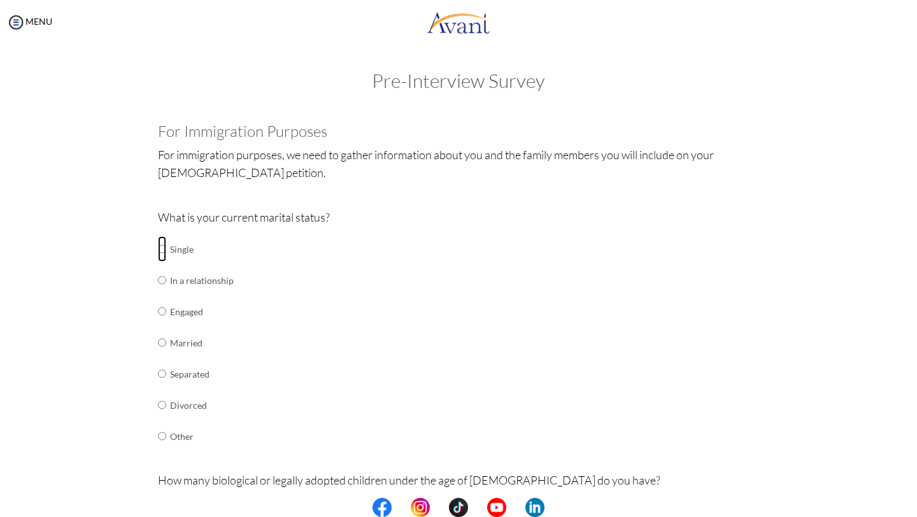
click at [164, 250] on input "radio" at bounding box center [162, 248] width 8 height 25
radio input "true"
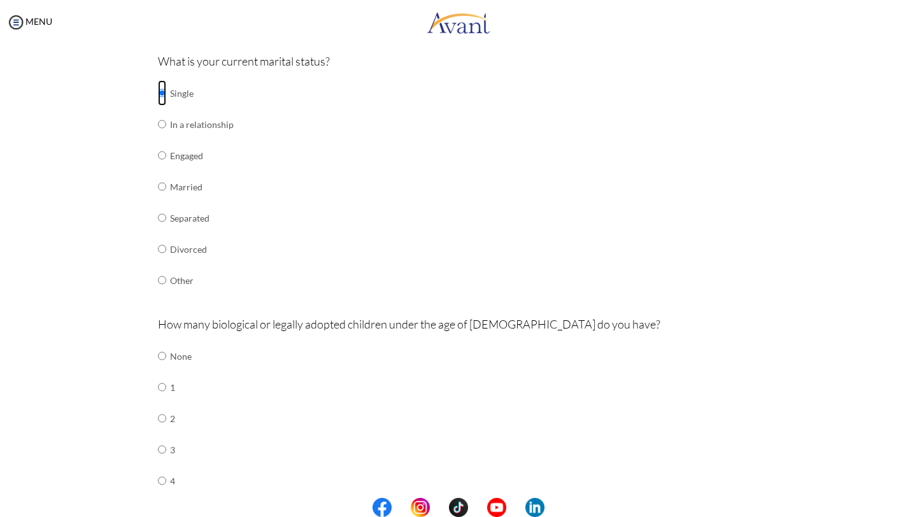
scroll to position [155, 0]
click at [160, 352] on input "radio" at bounding box center [162, 357] width 8 height 25
radio input "true"
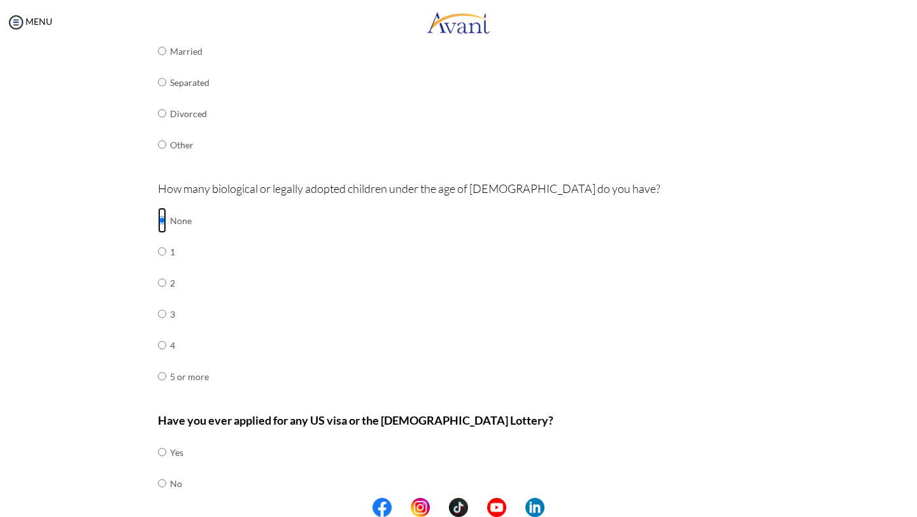
scroll to position [341, 0]
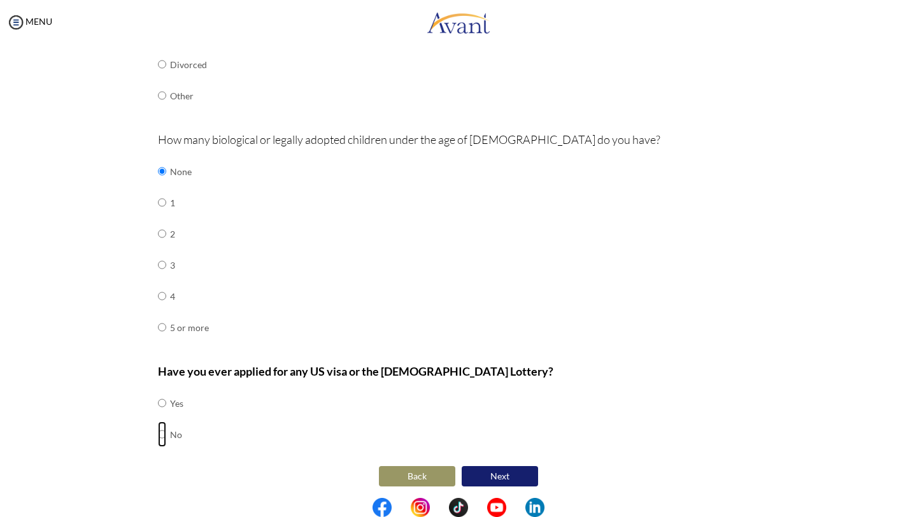
click at [159, 416] on input "radio" at bounding box center [162, 403] width 8 height 25
radio input "true"
click at [525, 473] on button "Next" at bounding box center [500, 476] width 76 height 20
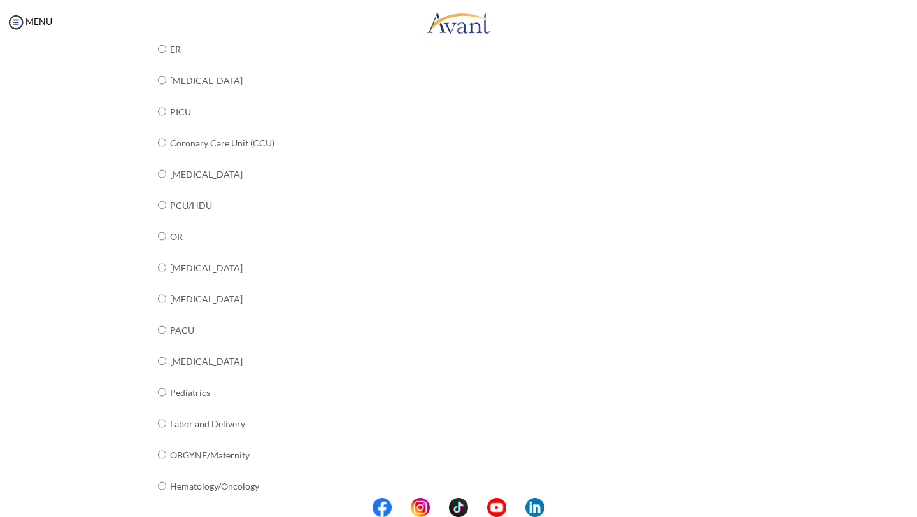
scroll to position [257, 0]
radio input "true"
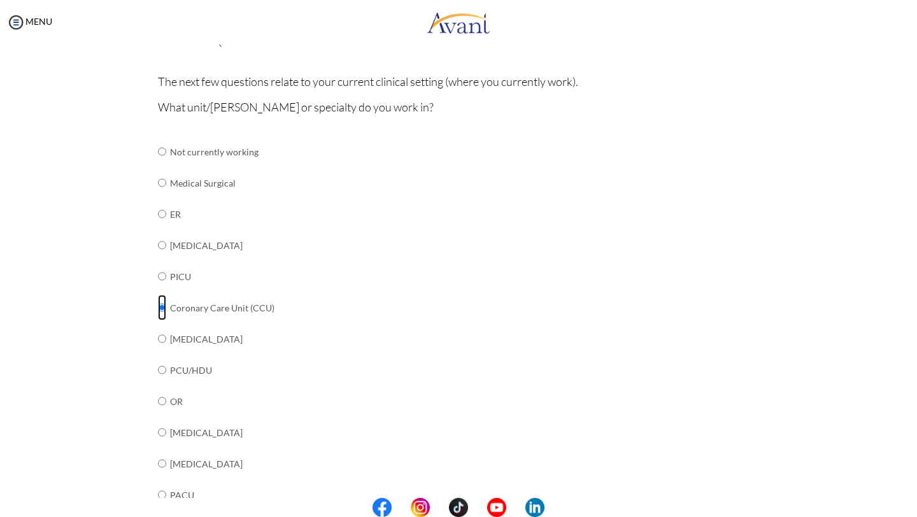
scroll to position [401, 0]
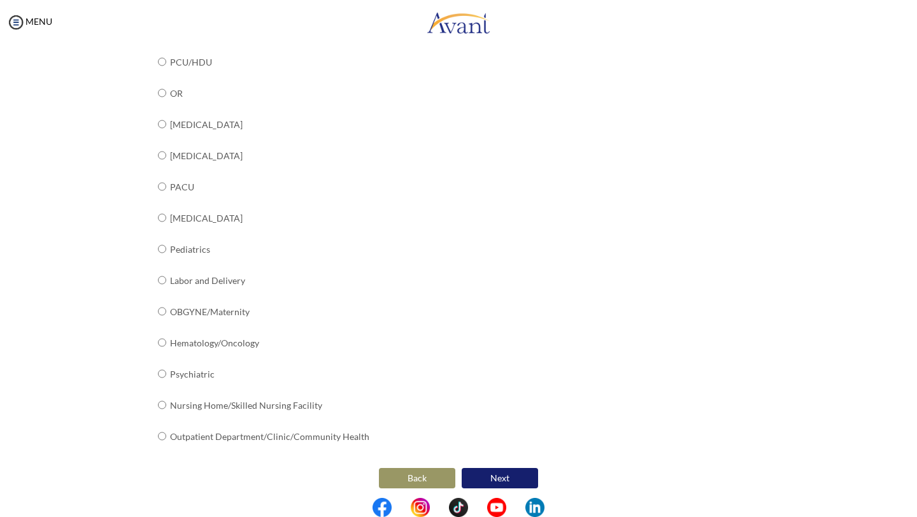
click at [505, 478] on button "Next" at bounding box center [500, 478] width 76 height 20
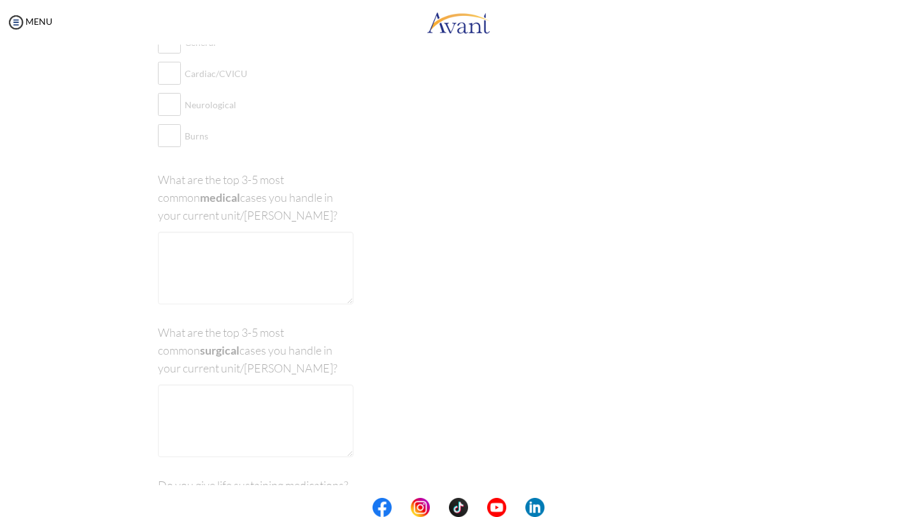
scroll to position [25, 0]
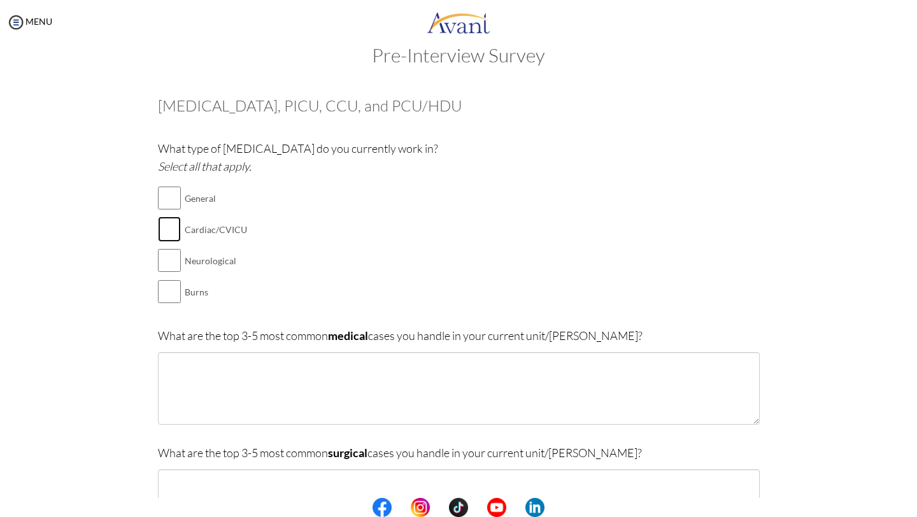
click at [178, 235] on input "checkbox" at bounding box center [169, 229] width 23 height 25
checkbox input "true"
click at [164, 202] on input "checkbox" at bounding box center [169, 197] width 23 height 25
checkbox input "true"
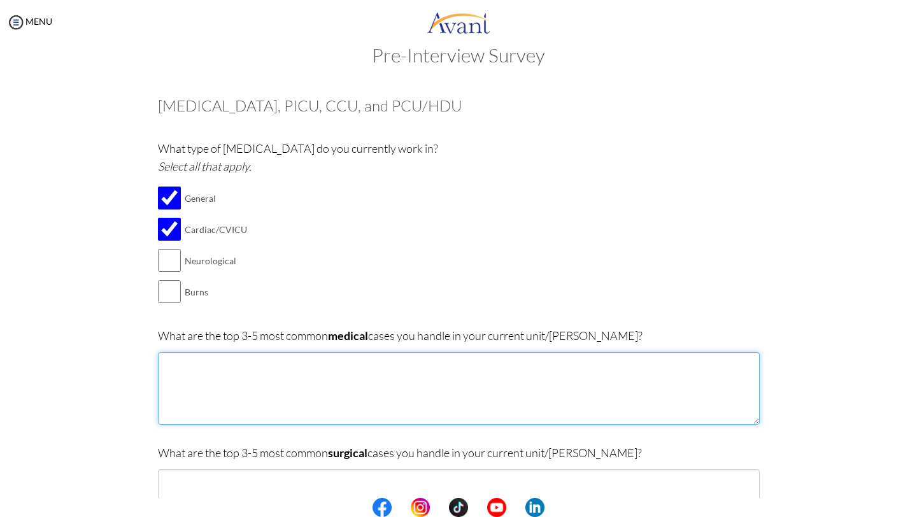
click at [215, 360] on textarea at bounding box center [459, 388] width 602 height 73
click at [199, 355] on textarea at bounding box center [459, 388] width 602 height 73
click at [282, 373] on textarea "Pulmonary [MEDICAL_DATA] ," at bounding box center [459, 388] width 602 height 73
click at [364, 365] on textarea "Pulmonary [MEDICAL_DATA] , MI , [MEDICAL_DATA] , Arthymias" at bounding box center [459, 388] width 602 height 73
click at [347, 364] on textarea "Pulmonary [MEDICAL_DATA] , MI , [MEDICAL_DATA] , Arthymias" at bounding box center [459, 388] width 602 height 73
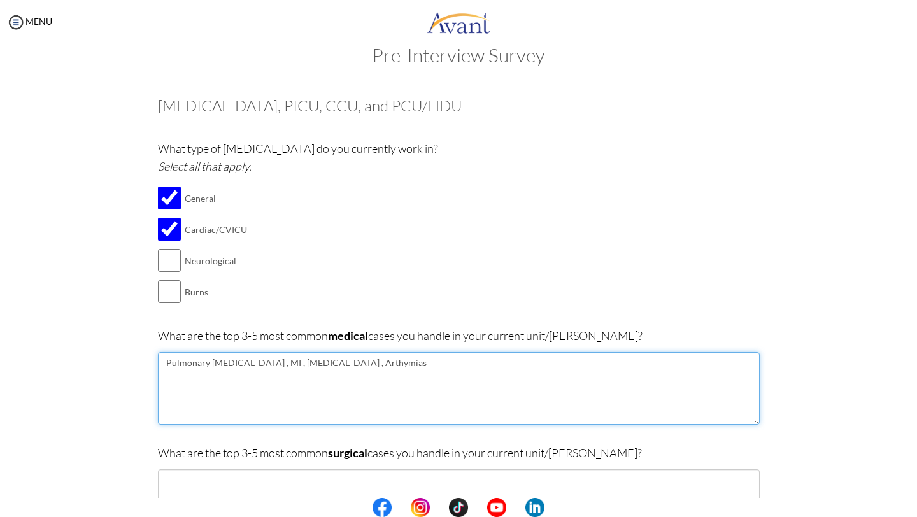
click at [378, 364] on textarea "Pulmonary [MEDICAL_DATA] , MI , [MEDICAL_DATA] , Arthymias" at bounding box center [459, 388] width 602 height 73
click at [346, 363] on textarea "Pulmonary [MEDICAL_DATA] , [GEOGRAPHIC_DATA] , [MEDICAL_DATA] , Arthym" at bounding box center [459, 388] width 602 height 73
click at [378, 366] on textarea "Pulmonary [MEDICAL_DATA] , [GEOGRAPHIC_DATA] , [MEDICAL_DATA] , Arrthym" at bounding box center [459, 388] width 602 height 73
click at [359, 361] on textarea "Pulmonary [MEDICAL_DATA] , [GEOGRAPHIC_DATA] , [MEDICAL_DATA] , Arrthymias" at bounding box center [459, 388] width 602 height 73
click at [406, 384] on textarea "Pulmonary [MEDICAL_DATA] , [GEOGRAPHIC_DATA] , [MEDICAL_DATA] , Arrhythymias" at bounding box center [459, 388] width 602 height 73
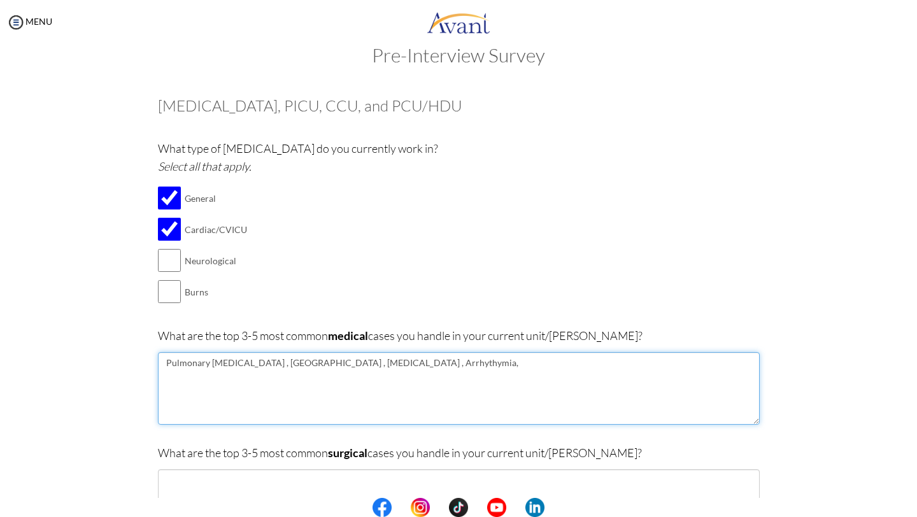
click at [373, 366] on textarea "Pulmonary [MEDICAL_DATA] , [GEOGRAPHIC_DATA] , [MEDICAL_DATA] , Arrhythymia," at bounding box center [459, 388] width 602 height 73
click at [382, 368] on textarea "Pulmonary [MEDICAL_DATA] , [GEOGRAPHIC_DATA] , [MEDICAL_DATA] , [MEDICAL_DATA]," at bounding box center [459, 388] width 602 height 73
click at [399, 362] on textarea "Pulmonary [MEDICAL_DATA] , [GEOGRAPHIC_DATA] , [MEDICAL_DATA] , Arrhythmias," at bounding box center [459, 388] width 602 height 73
click at [252, 364] on textarea "Pulmonary [MEDICAL_DATA] , [GEOGRAPHIC_DATA] , [MEDICAL_DATA] , Arrhythmias," at bounding box center [459, 388] width 602 height 73
click at [293, 365] on textarea "Pulmonary [MEDICAL_DATA] , hypertention , MI , [MEDICAL_DATA] , Arrhythmias," at bounding box center [459, 388] width 602 height 73
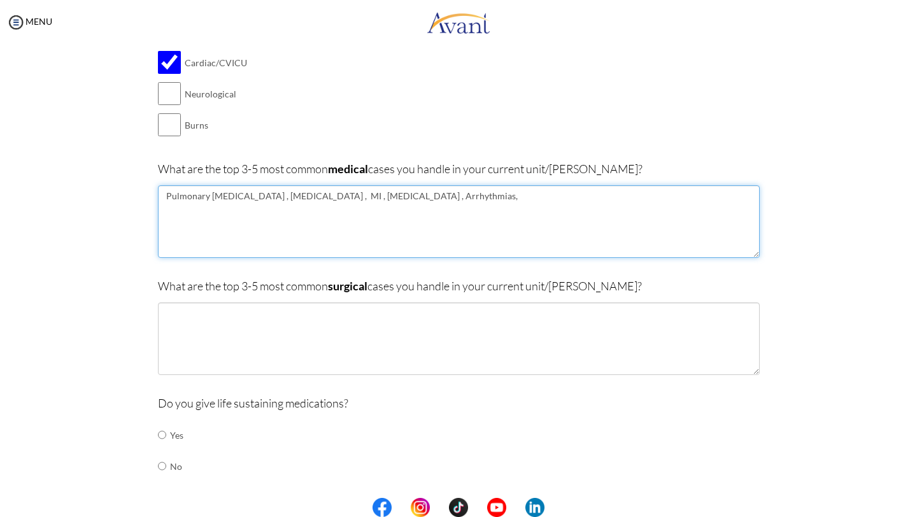
scroll to position [198, 0]
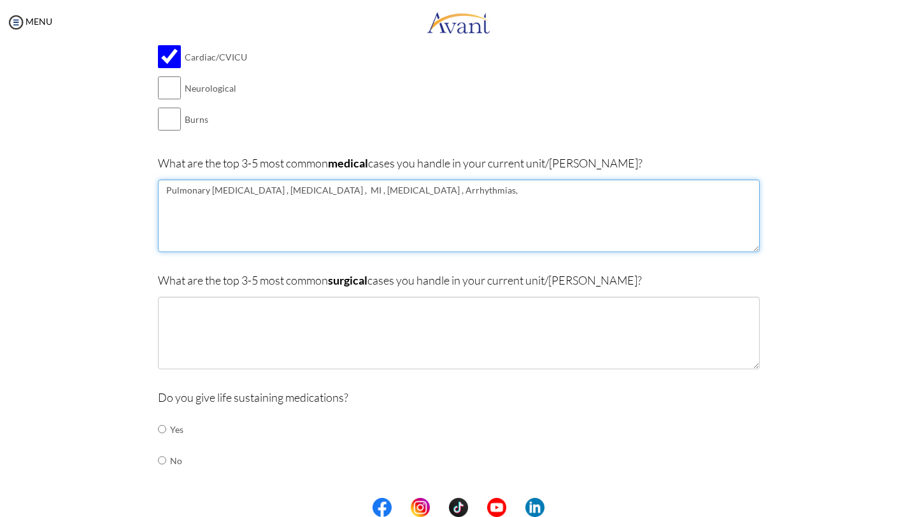
type textarea "Pulmonary [MEDICAL_DATA] , [MEDICAL_DATA] , MI , [MEDICAL_DATA] , Arrhythmias,"
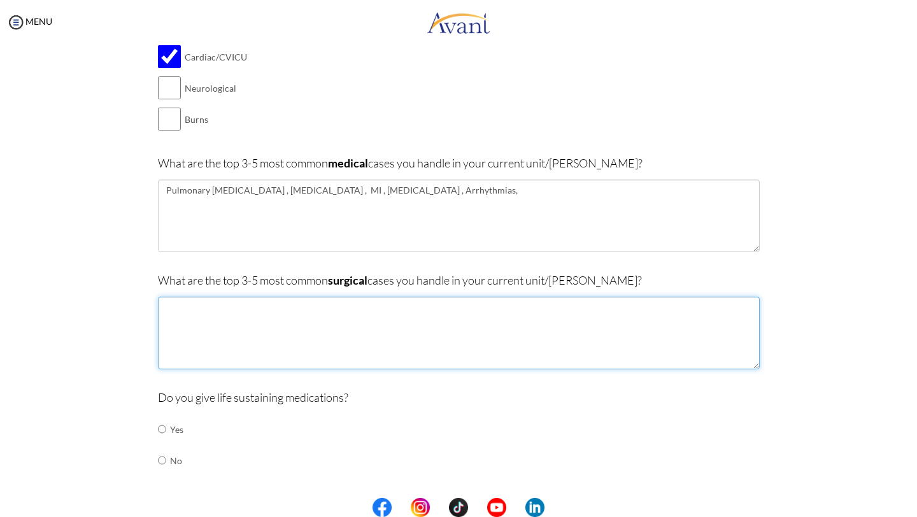
click at [284, 321] on textarea at bounding box center [459, 333] width 602 height 73
click at [183, 305] on textarea "THOracenthesis" at bounding box center [459, 333] width 602 height 73
click at [211, 308] on textarea "Thoracenthesis" at bounding box center [459, 333] width 602 height 73
click at [240, 315] on textarea "[MEDICAL_DATA]" at bounding box center [459, 333] width 602 height 73
click at [236, 307] on textarea "[MEDICAL_DATA]" at bounding box center [459, 333] width 602 height 73
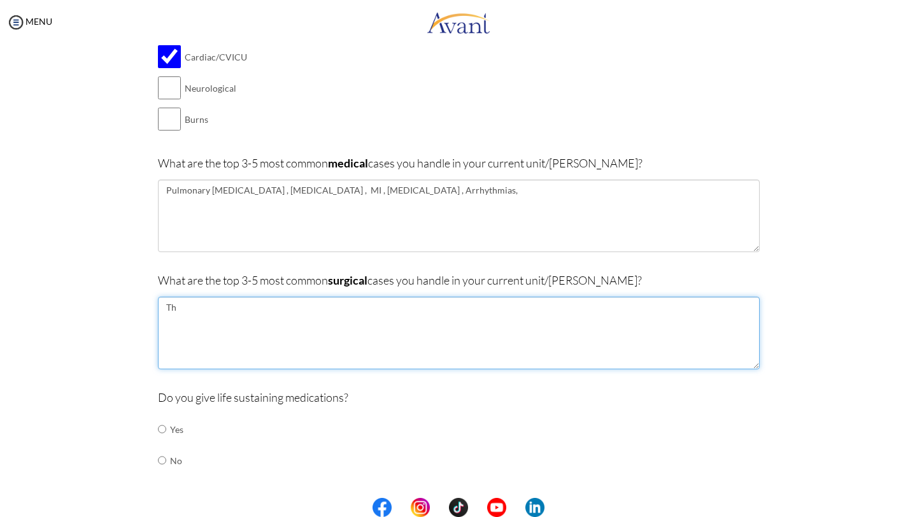
type textarea "T"
type textarea "o"
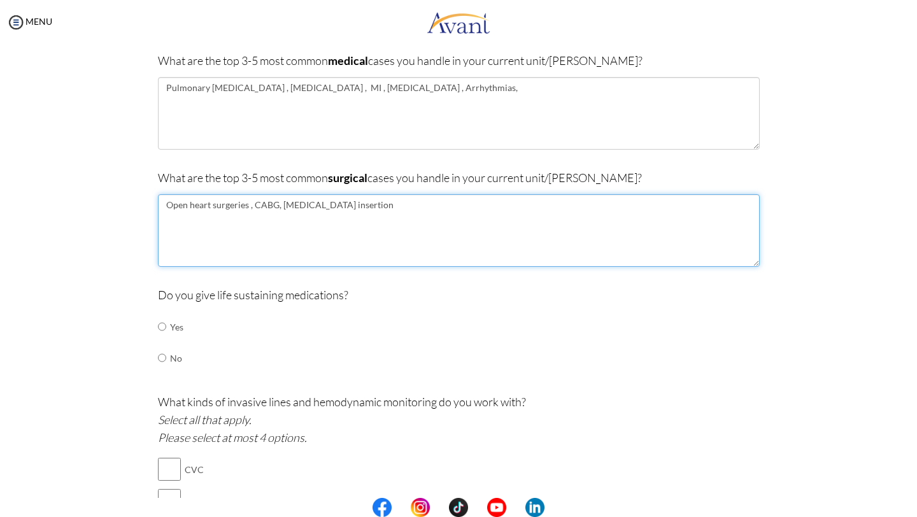
scroll to position [306, 0]
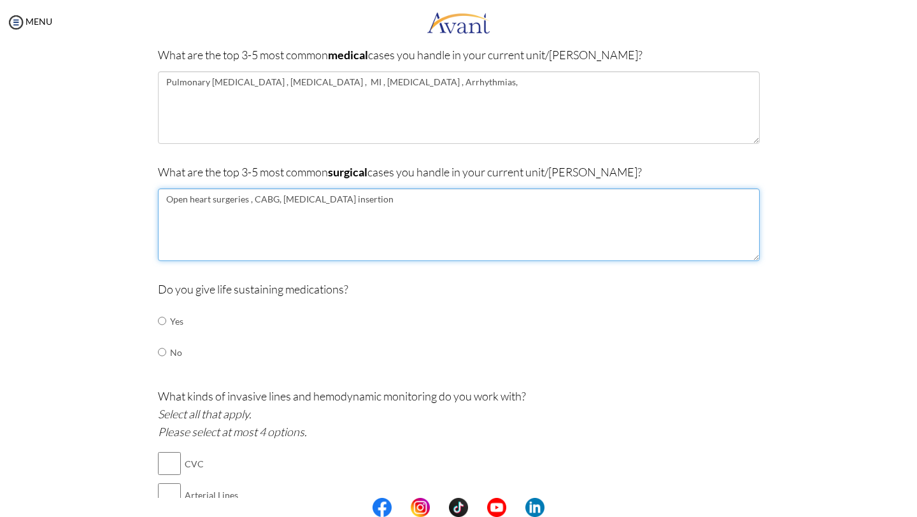
type textarea "Open heart surgeries , CABG, [MEDICAL_DATA] insertion"
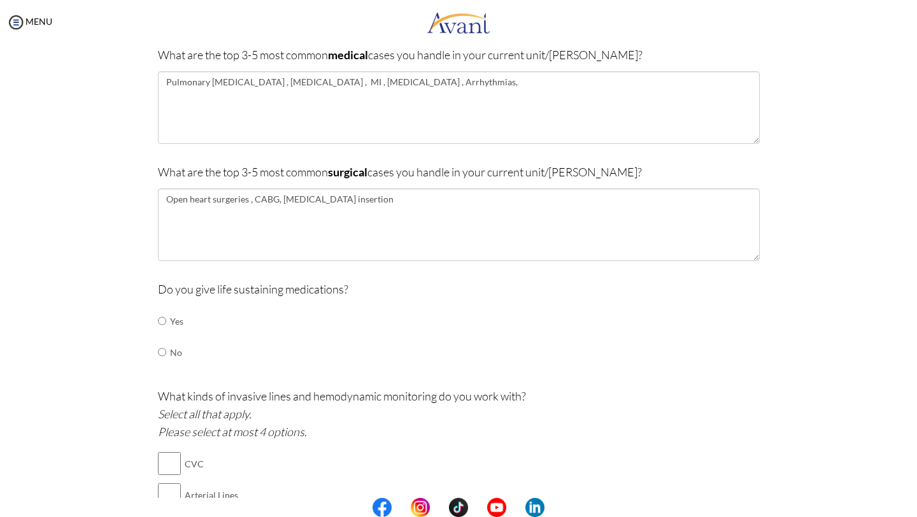
click at [166, 317] on td at bounding box center [168, 321] width 4 height 31
click at [165, 322] on input "radio" at bounding box center [162, 320] width 8 height 25
radio input "true"
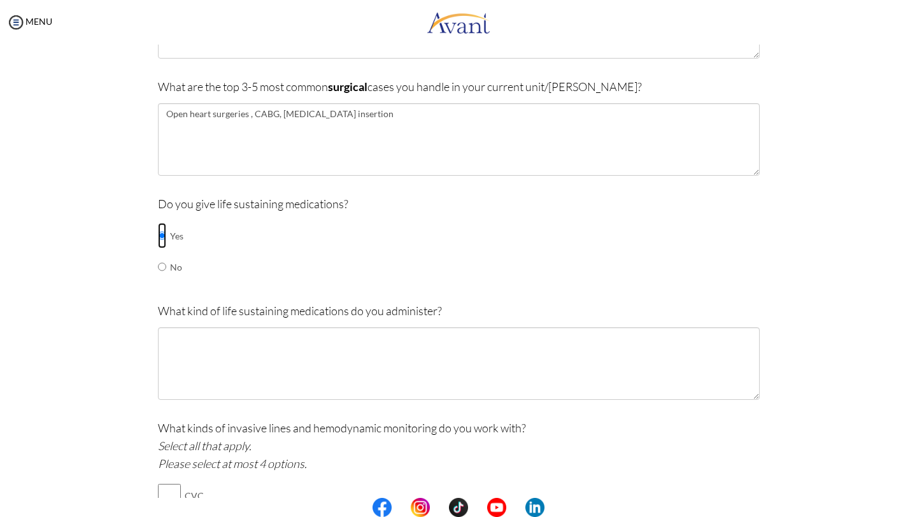
scroll to position [403, 0]
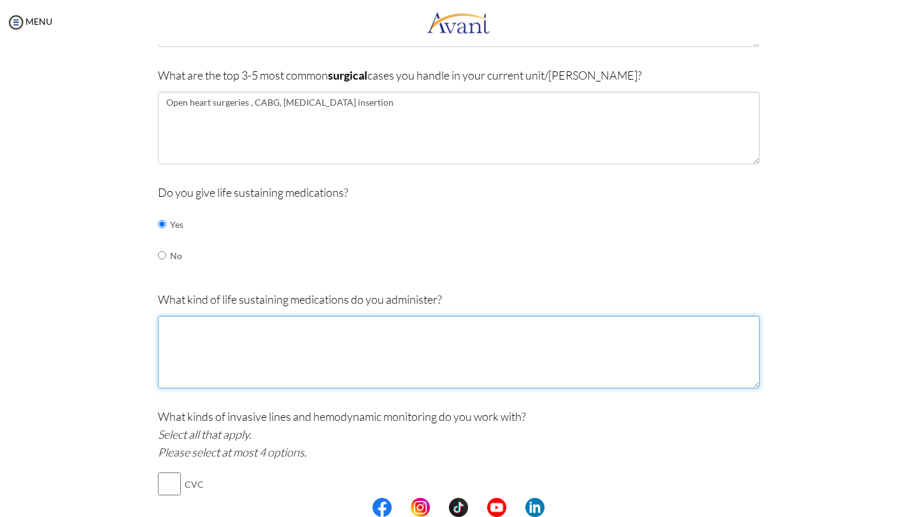
click at [165, 322] on textarea at bounding box center [459, 352] width 602 height 73
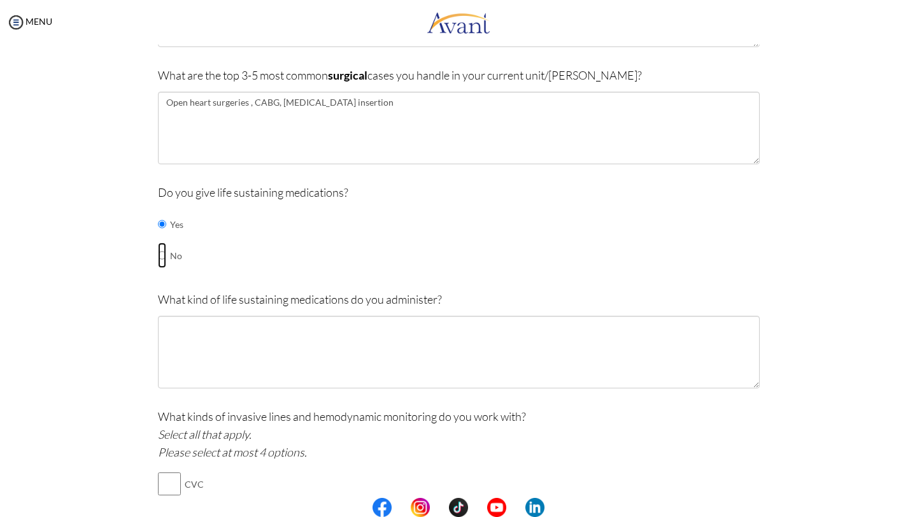
click at [159, 237] on input "radio" at bounding box center [162, 224] width 8 height 25
radio input "true"
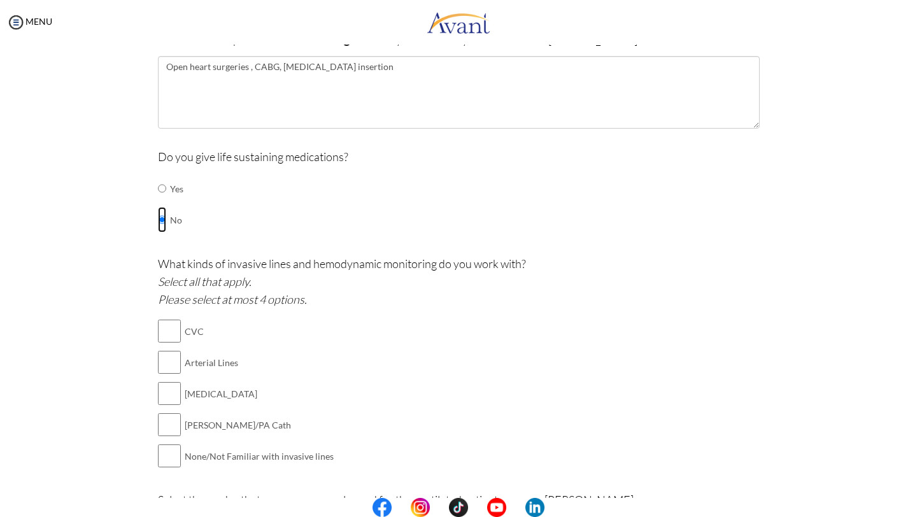
scroll to position [442, 0]
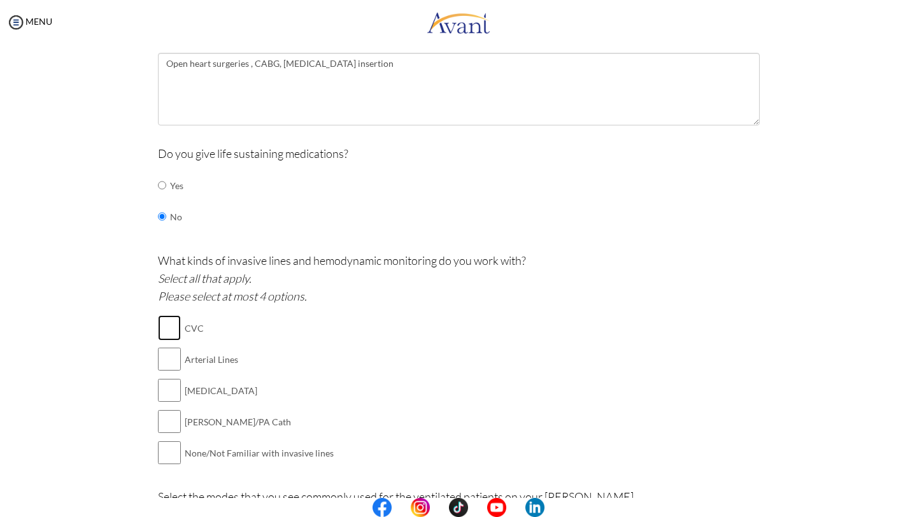
click at [169, 331] on input "checkbox" at bounding box center [169, 327] width 23 height 25
checkbox input "true"
click at [166, 362] on input "checkbox" at bounding box center [169, 359] width 23 height 25
checkbox input "true"
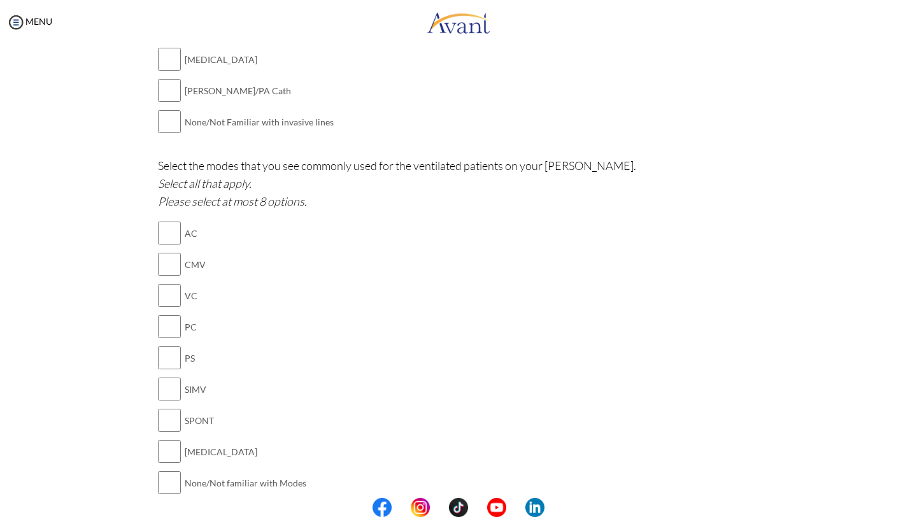
scroll to position [828, 0]
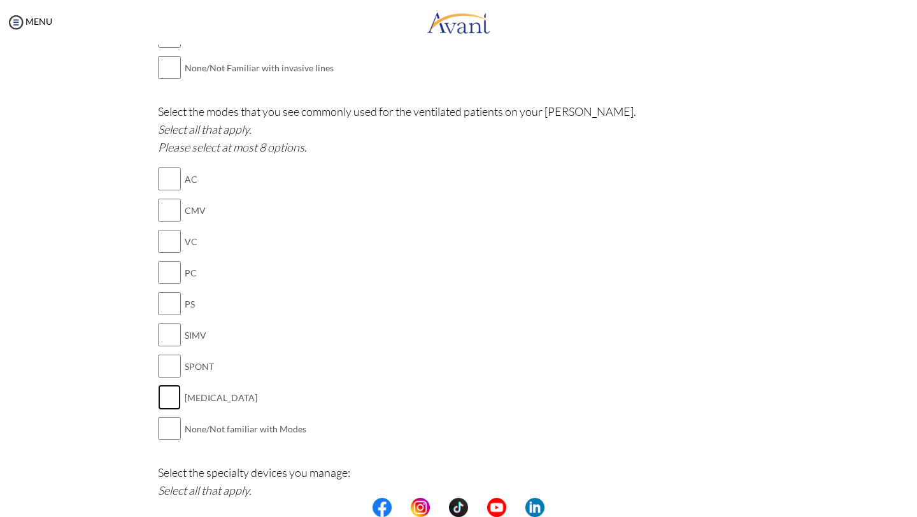
click at [171, 388] on input "checkbox" at bounding box center [169, 397] width 23 height 25
checkbox input "true"
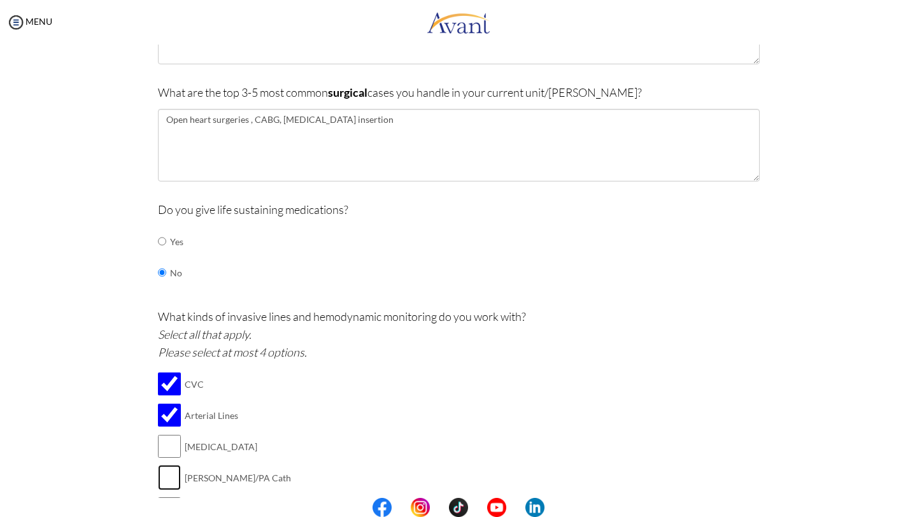
scroll to position [384, 0]
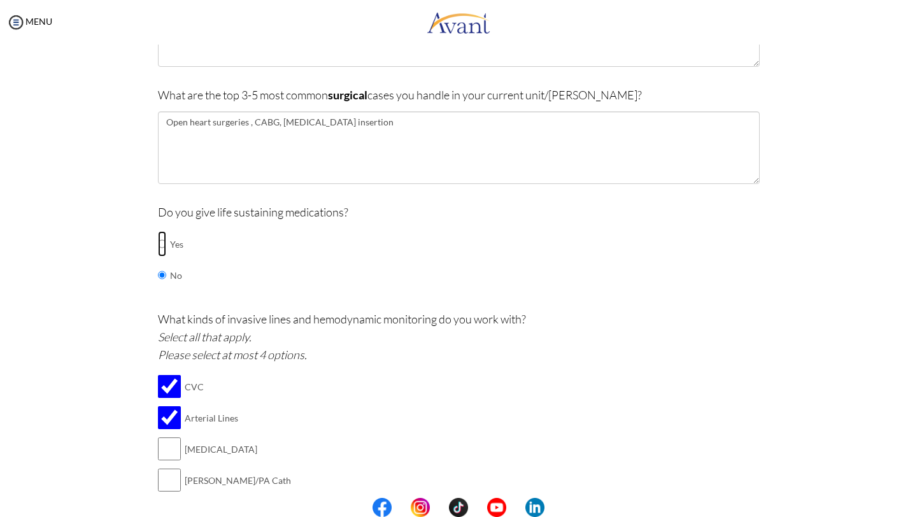
click at [164, 243] on input "radio" at bounding box center [162, 243] width 8 height 25
radio input "true"
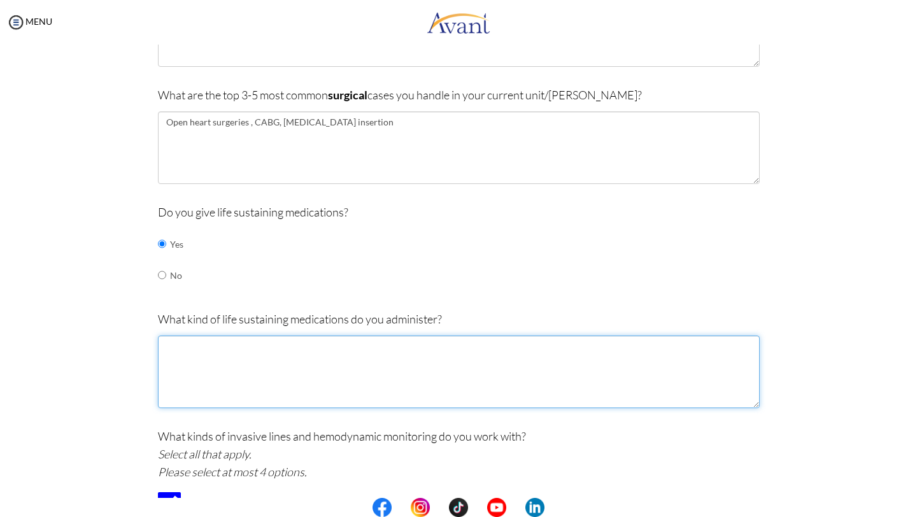
click at [216, 346] on textarea at bounding box center [459, 372] width 602 height 73
click at [224, 347] on textarea "[MEDICAL_DATA] , Epineprine" at bounding box center [459, 372] width 602 height 73
click at [250, 344] on textarea "[MEDICAL_DATA] , [MEDICAL_DATA]" at bounding box center [459, 372] width 602 height 73
click at [253, 350] on textarea "[MEDICAL_DATA] , [MEDICAL_DATA] ,[MEDICAL_DATA]" at bounding box center [459, 372] width 602 height 73
click at [287, 349] on textarea "[MEDICAL_DATA] , [MEDICAL_DATA] ,[MEDICAL_DATA]" at bounding box center [459, 372] width 602 height 73
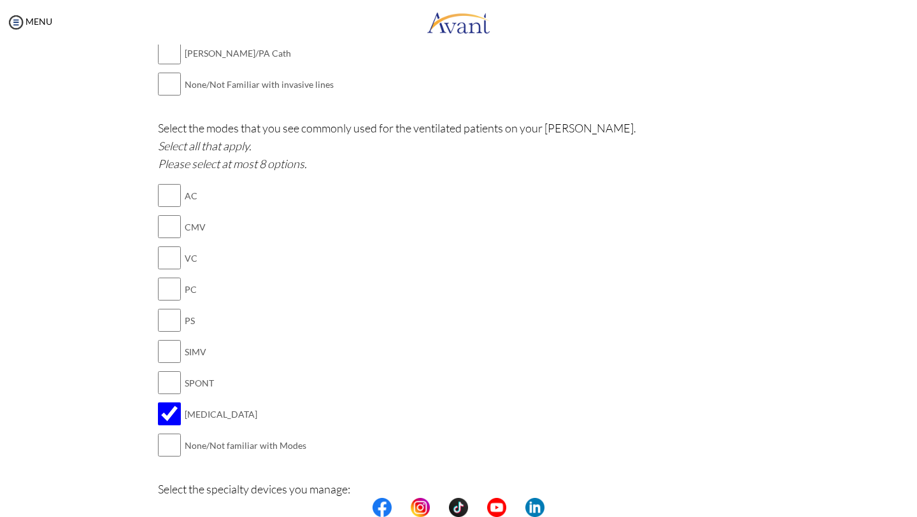
scroll to position [958, 0]
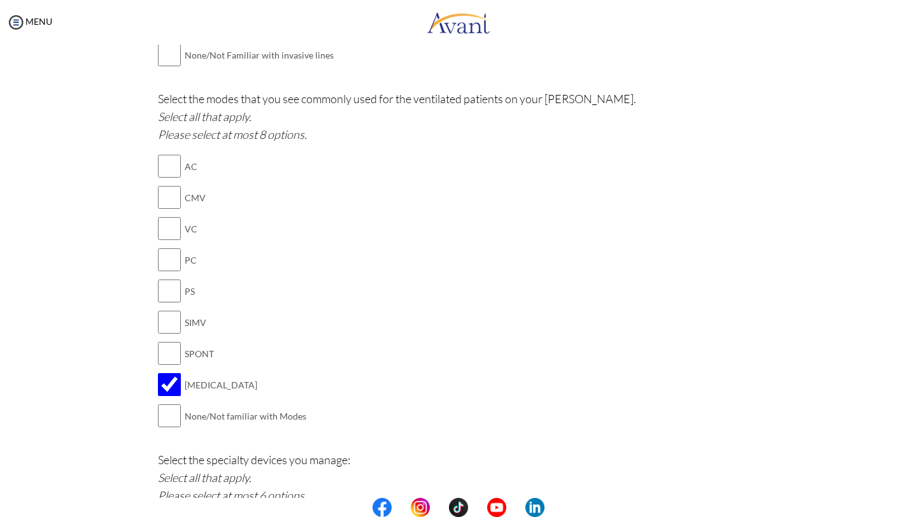
type textarea "[MEDICAL_DATA] , [MEDICAL_DATA] ,[MEDICAL_DATA], [MEDICAL_DATA] , [MEDICAL_DATA…"
click at [169, 413] on input "checkbox" at bounding box center [169, 415] width 23 height 25
checkbox input "true"
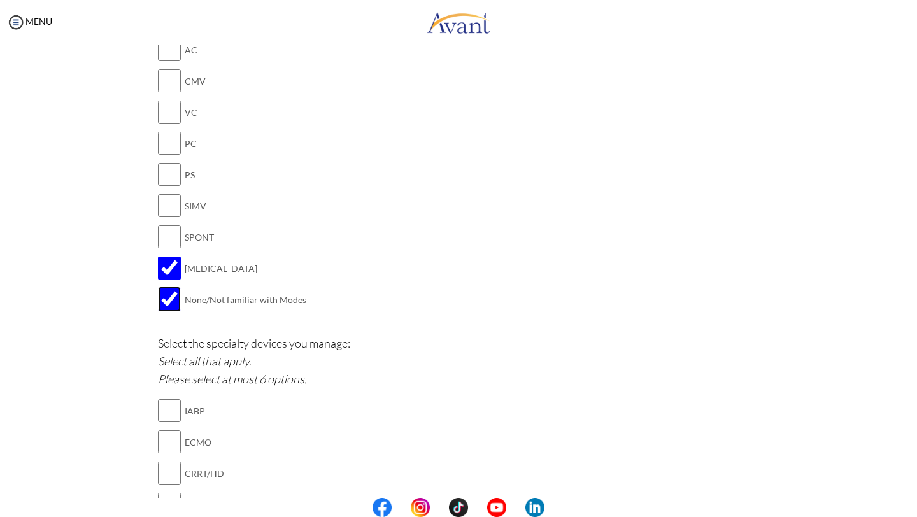
scroll to position [1035, 0]
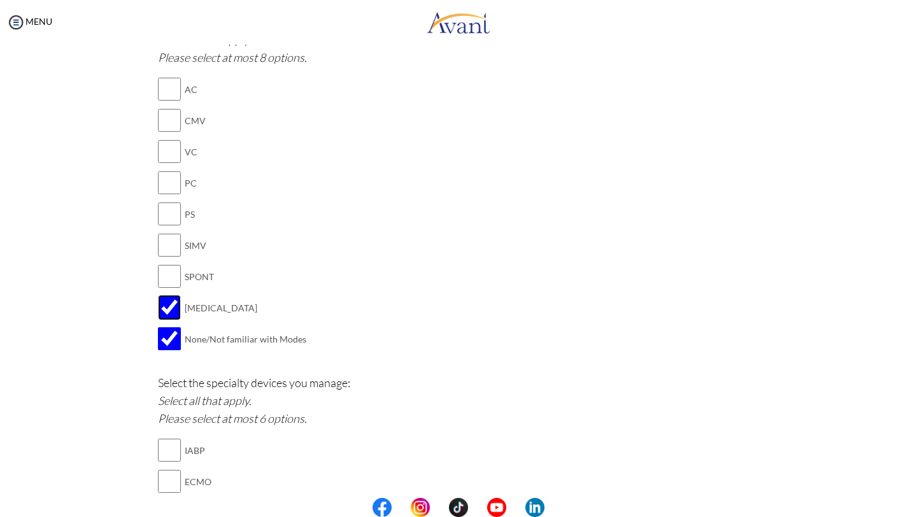
click at [176, 305] on input "checkbox" at bounding box center [169, 307] width 23 height 25
checkbox input "false"
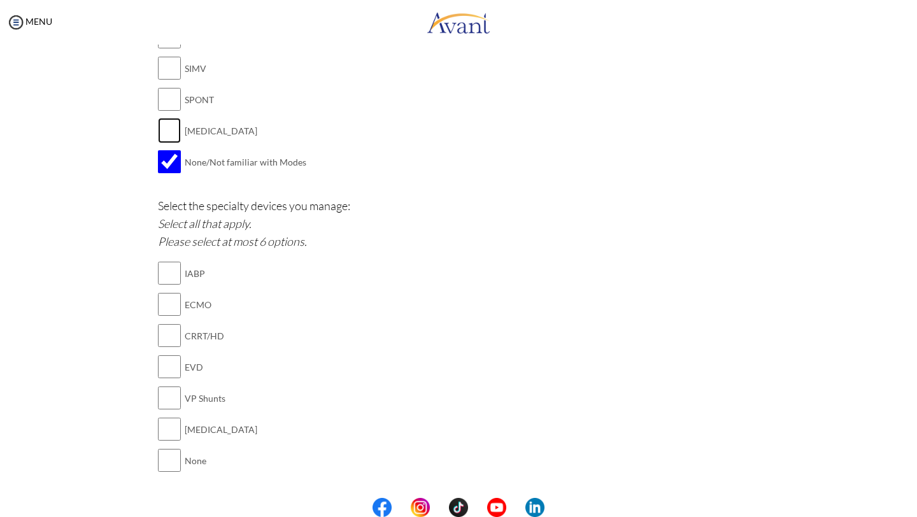
scroll to position [1216, 0]
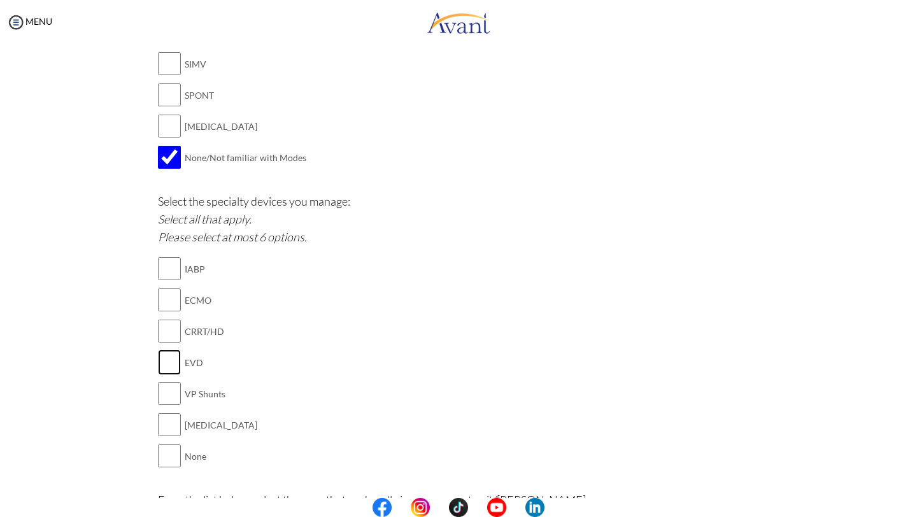
click at [164, 352] on input "checkbox" at bounding box center [169, 362] width 23 height 25
checkbox input "true"
click at [172, 385] on input "checkbox" at bounding box center [169, 393] width 23 height 25
checkbox input "true"
click at [175, 422] on input "checkbox" at bounding box center [169, 424] width 23 height 25
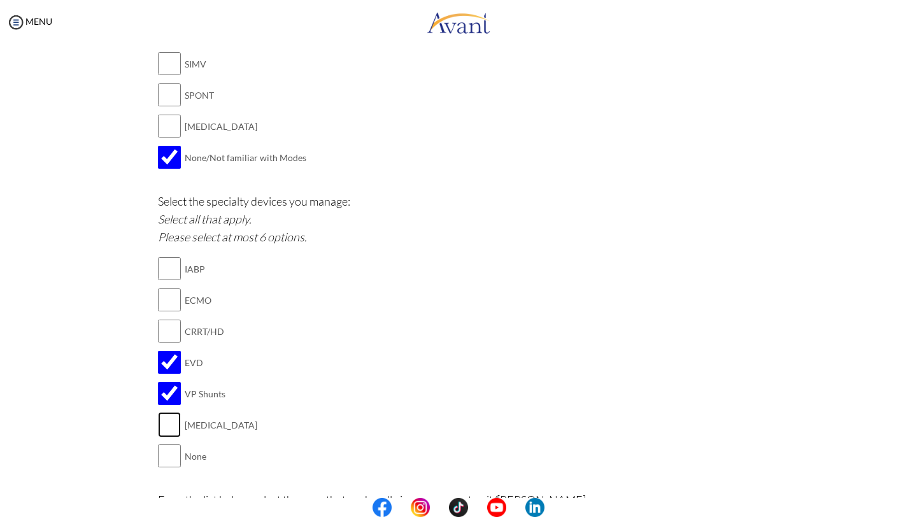
checkbox input "true"
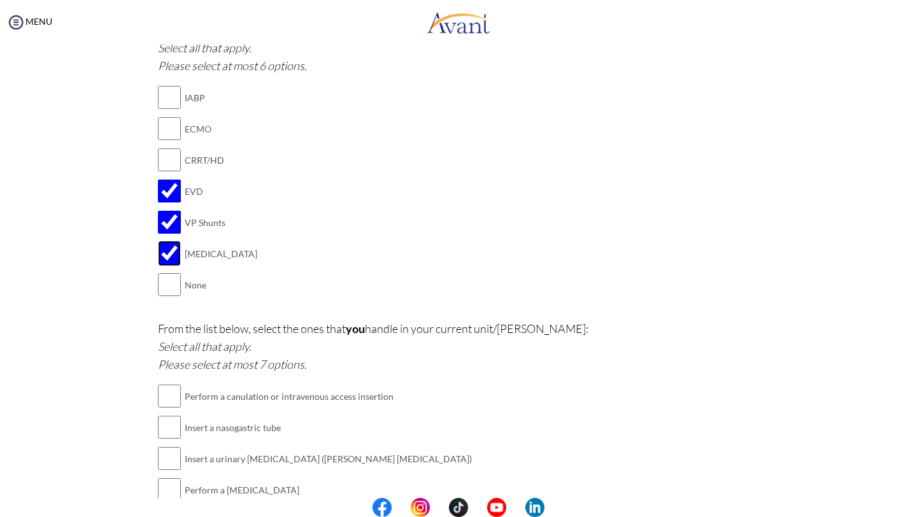
scroll to position [1388, 0]
click at [175, 386] on input "checkbox" at bounding box center [169, 395] width 23 height 25
checkbox input "true"
click at [177, 414] on input "checkbox" at bounding box center [169, 426] width 23 height 25
checkbox input "true"
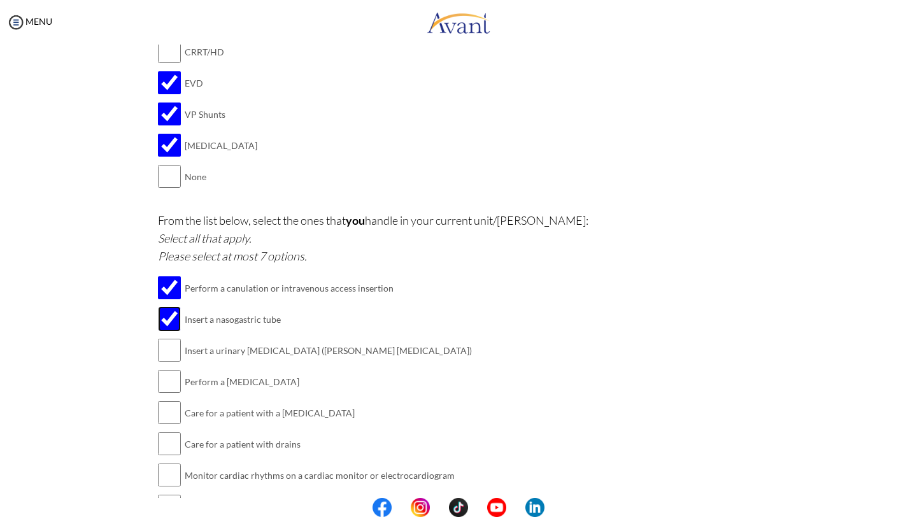
scroll to position [1497, 0]
click at [171, 339] on input "checkbox" at bounding box center [169, 349] width 23 height 25
checkbox input "true"
click at [171, 377] on input "checkbox" at bounding box center [169, 380] width 23 height 25
checkbox input "true"
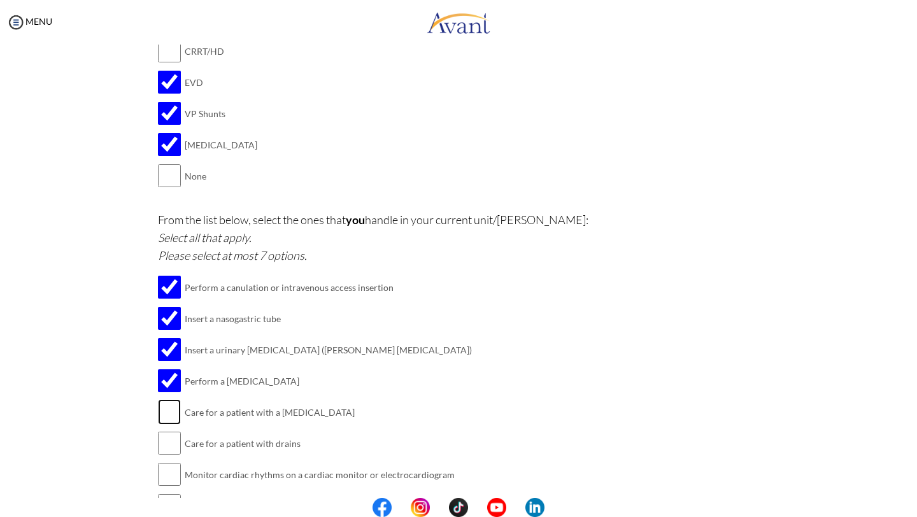
click at [171, 407] on input "checkbox" at bounding box center [169, 411] width 23 height 25
checkbox input "true"
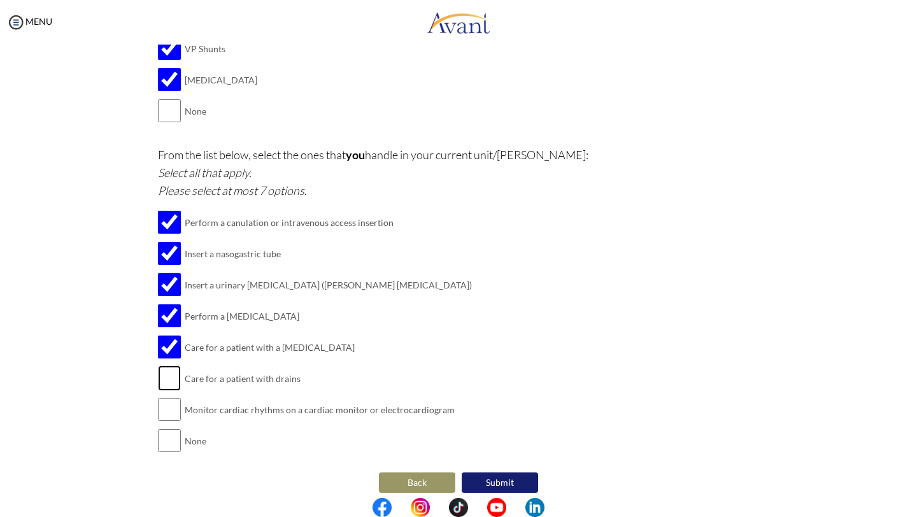
click at [171, 368] on input "checkbox" at bounding box center [169, 378] width 23 height 25
checkbox input "true"
click at [185, 412] on td "Monitor cardiac rhythms on a cardiac monitor or electrocardiogram" at bounding box center [328, 409] width 287 height 31
click at [173, 399] on input "checkbox" at bounding box center [169, 409] width 23 height 25
checkbox input "true"
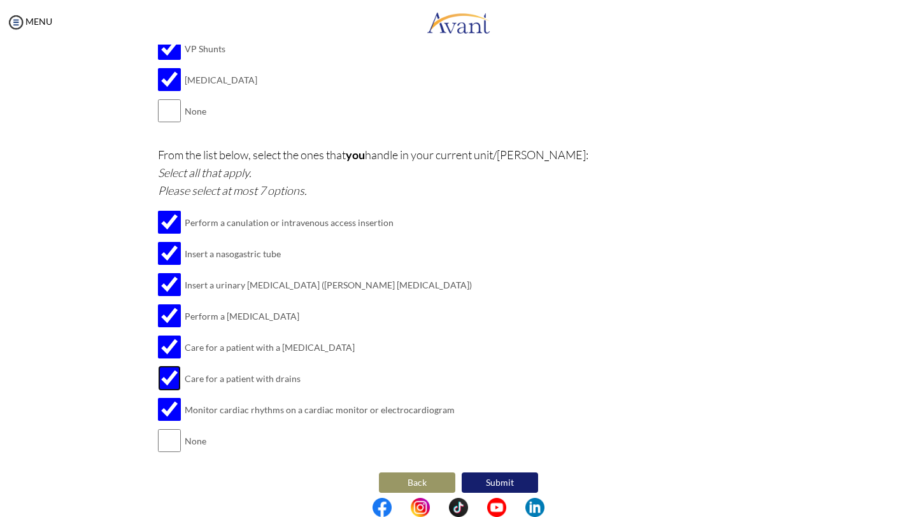
click at [175, 366] on input "checkbox" at bounding box center [169, 378] width 23 height 25
checkbox input "false"
click at [492, 475] on button "Submit" at bounding box center [500, 483] width 76 height 20
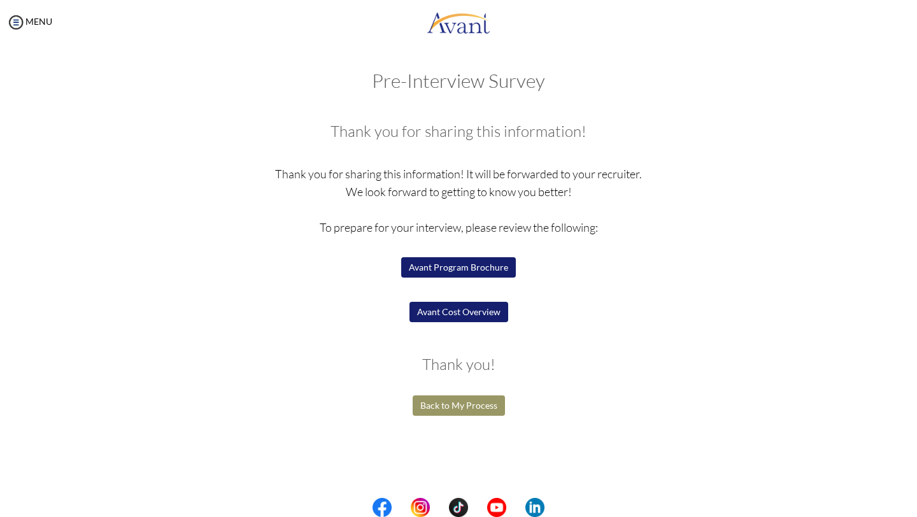
click at [457, 318] on button "Avant Cost Overview" at bounding box center [459, 312] width 99 height 20
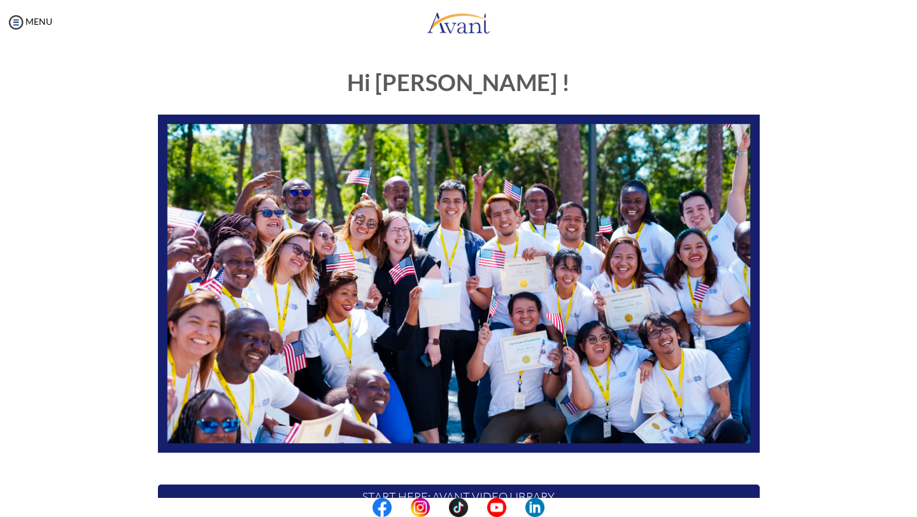
scroll to position [191, 0]
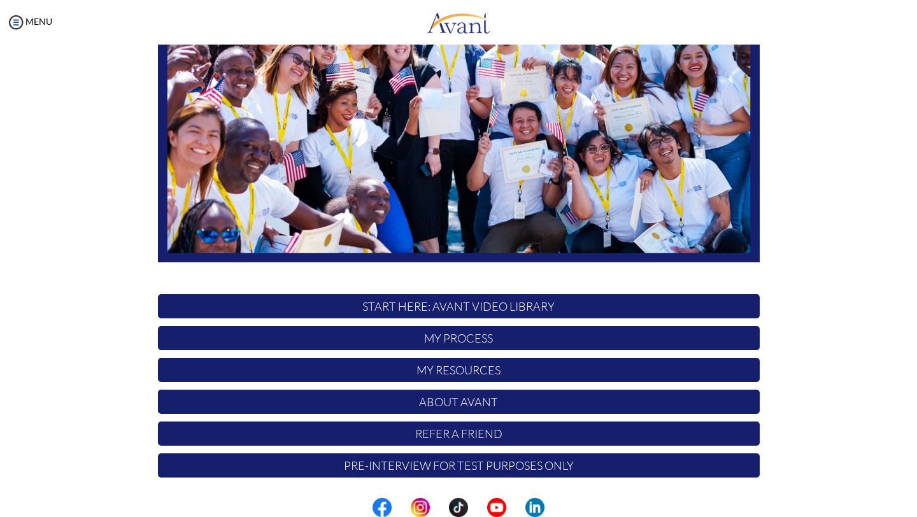
click at [498, 342] on p "My Process" at bounding box center [459, 338] width 602 height 24
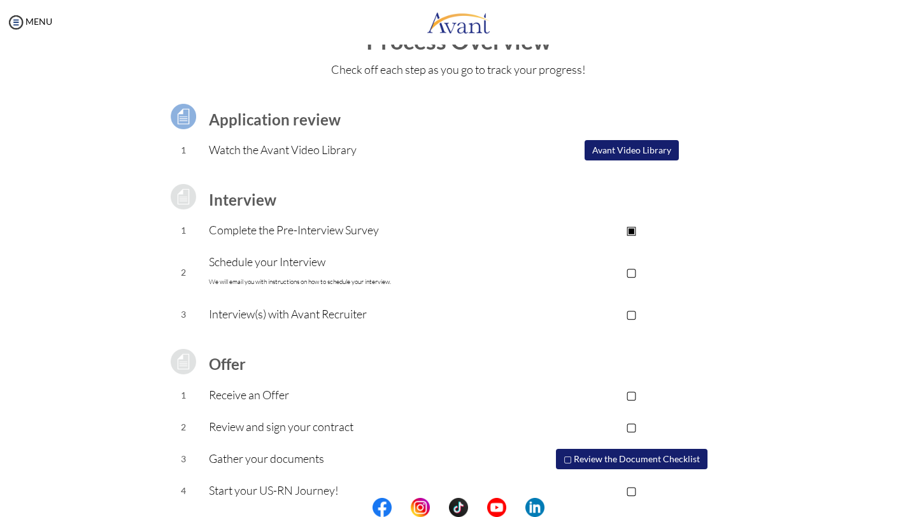
scroll to position [62, 0]
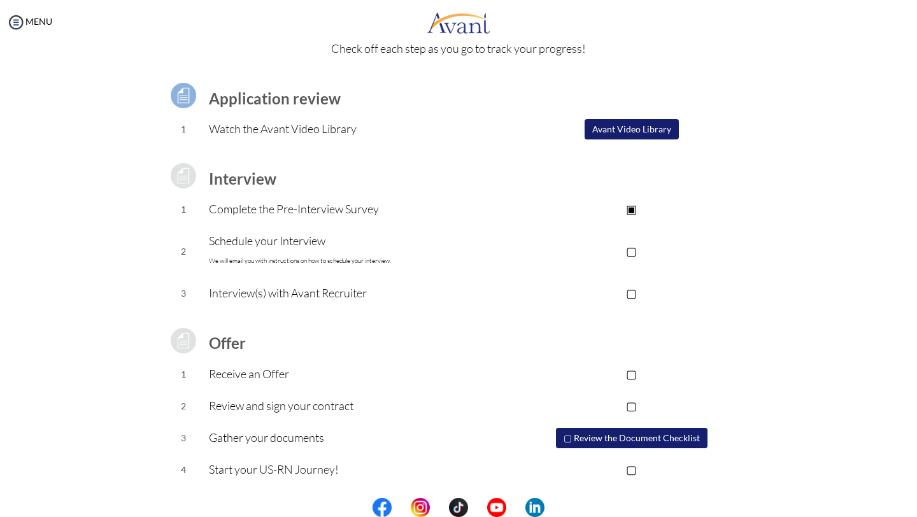
click at [631, 245] on p "▢" at bounding box center [631, 251] width 255 height 18
click at [636, 287] on p "▢" at bounding box center [631, 293] width 255 height 18
click at [639, 370] on p "▢" at bounding box center [631, 374] width 255 height 18
click at [633, 370] on p "▣" at bounding box center [631, 374] width 255 height 18
click at [632, 295] on p "▣" at bounding box center [631, 293] width 255 height 18
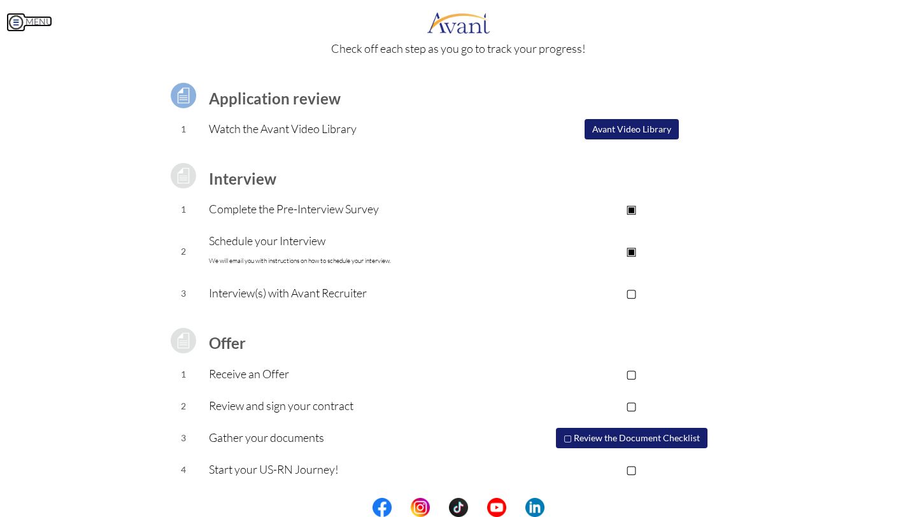
click at [9, 20] on img at bounding box center [15, 22] width 19 height 19
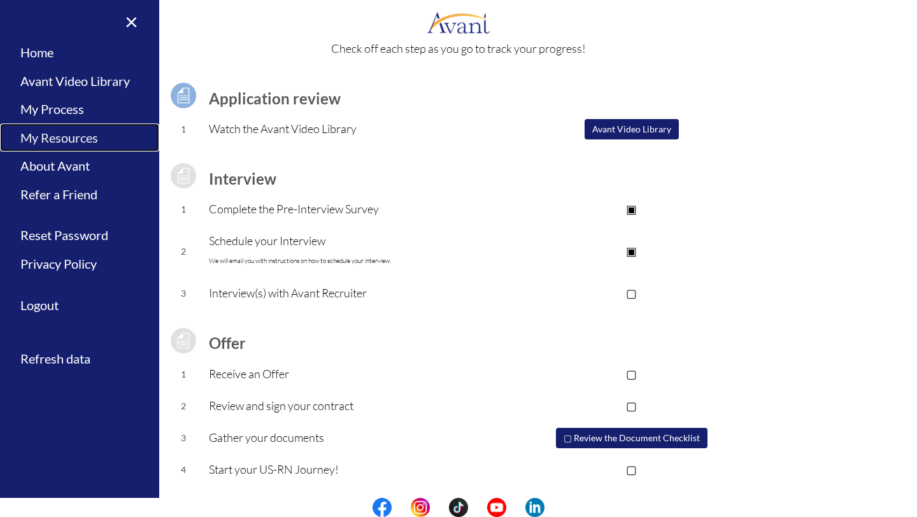
click at [103, 134] on link "My Resources" at bounding box center [79, 138] width 159 height 29
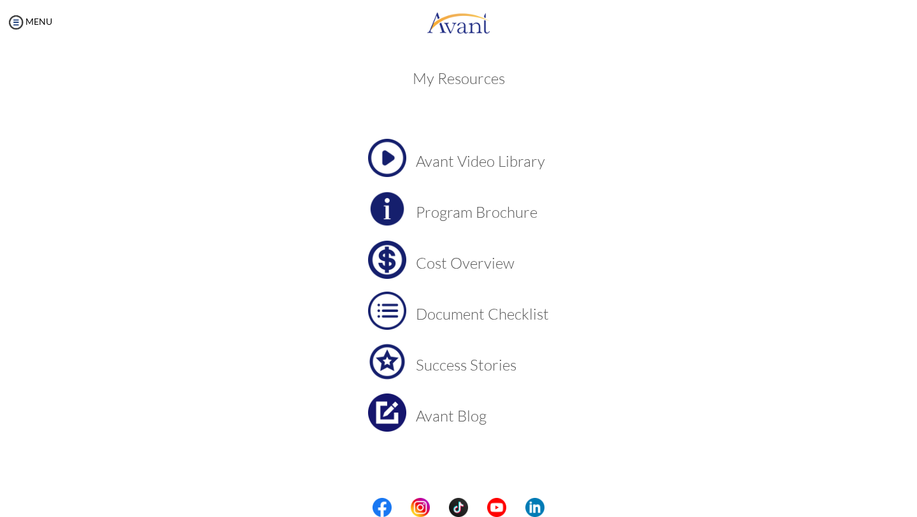
click at [478, 205] on h3 "Program Brochure" at bounding box center [482, 212] width 133 height 17
click at [480, 262] on h3 "Cost Overview" at bounding box center [482, 263] width 133 height 17
click at [527, 306] on h3 "Document Checklist" at bounding box center [482, 314] width 133 height 17
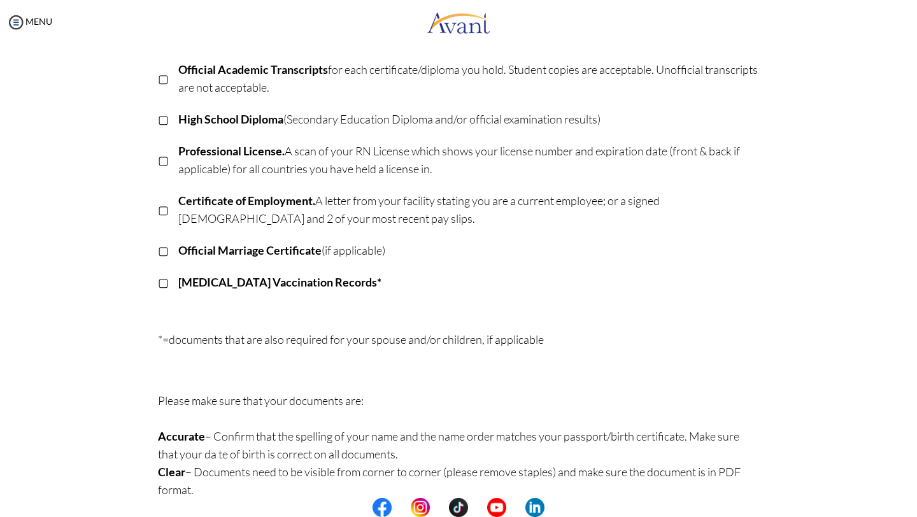
scroll to position [266, 0]
